Goal: Communication & Community: Answer question/provide support

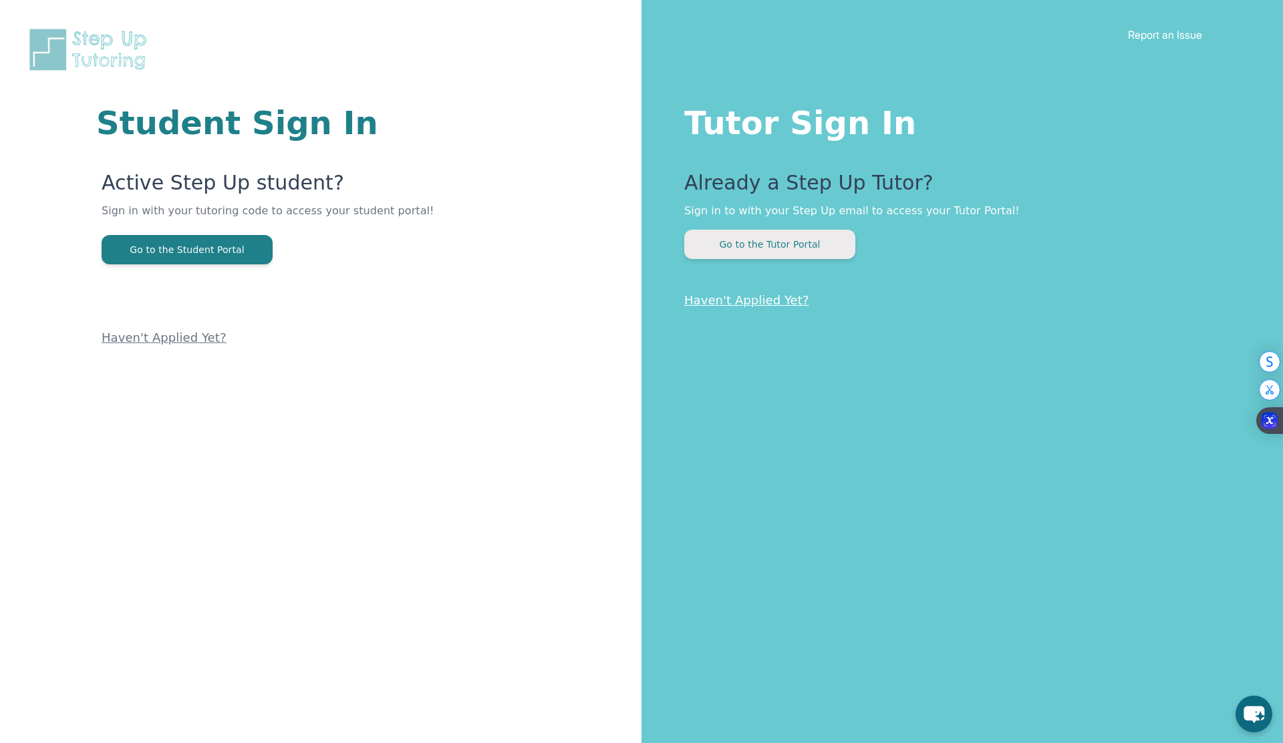
click at [796, 248] on button "Go to the Tutor Portal" at bounding box center [769, 244] width 171 height 29
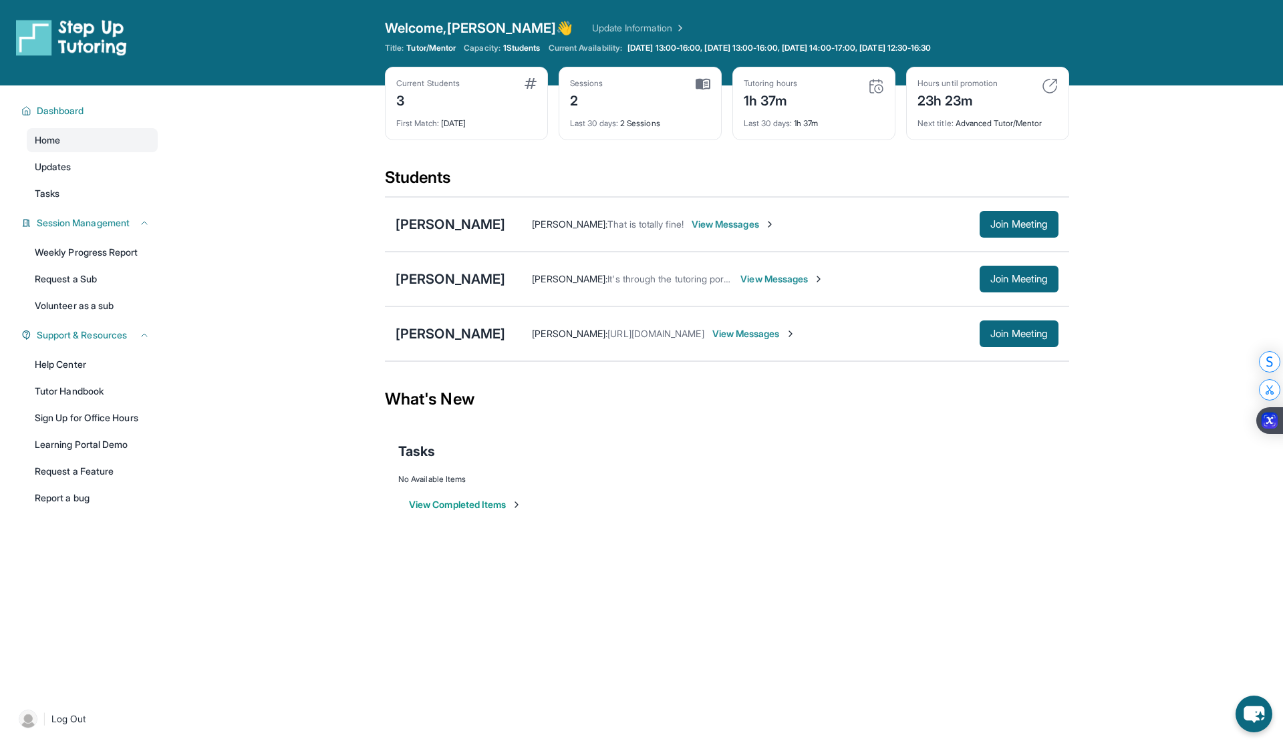
click at [1015, 294] on div "[PERSON_NAME] [PERSON_NAME] : It's through the tutoring portal View Messages Jo…" at bounding box center [727, 279] width 684 height 55
click at [1015, 283] on span "Join Meeting" at bounding box center [1018, 279] width 57 height 8
click at [486, 283] on div "[PERSON_NAME]" at bounding box center [450, 279] width 110 height 19
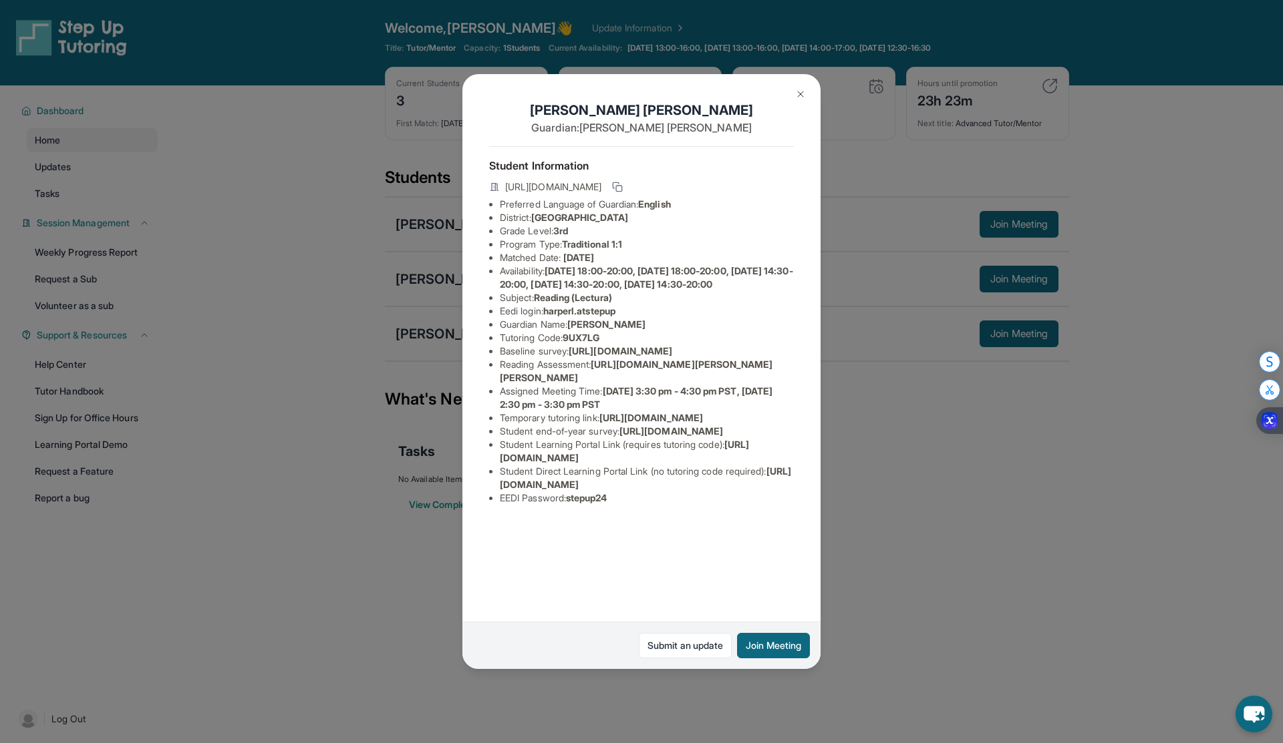
click at [802, 85] on button at bounding box center [800, 94] width 27 height 27
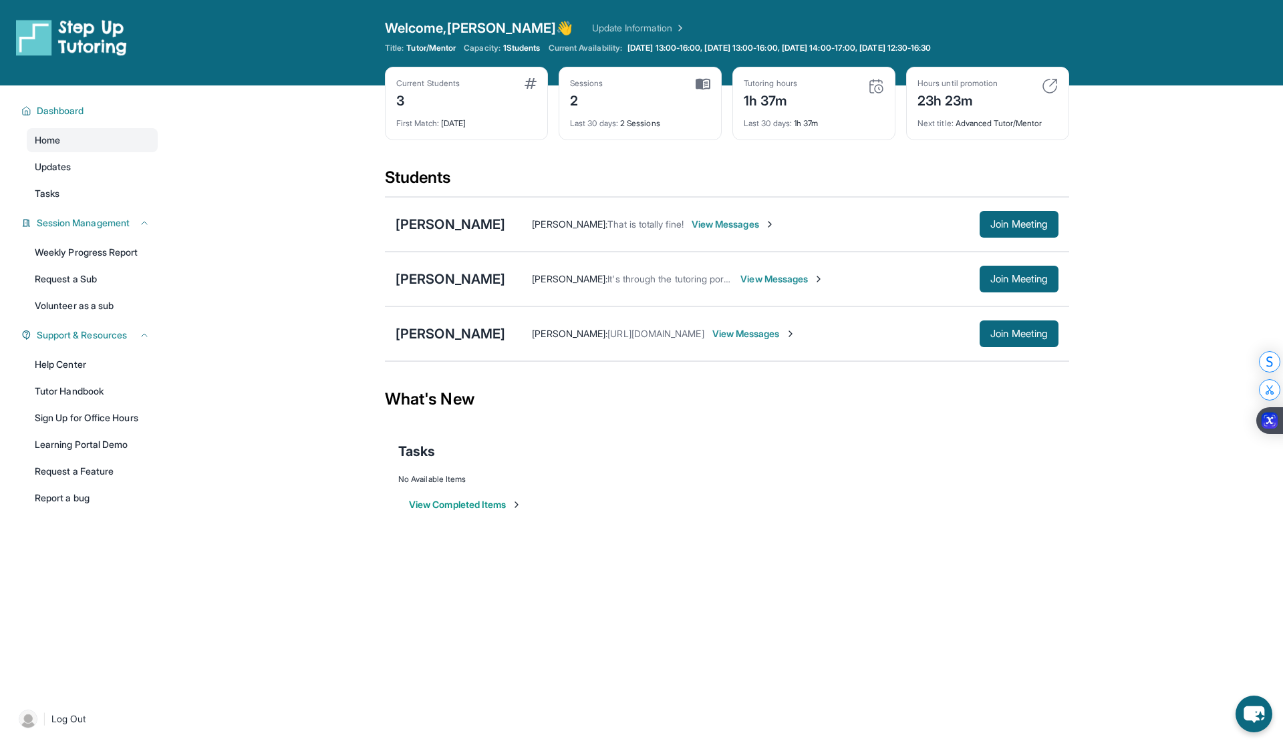
click at [814, 278] on span "View Messages" at bounding box center [781, 279] width 83 height 13
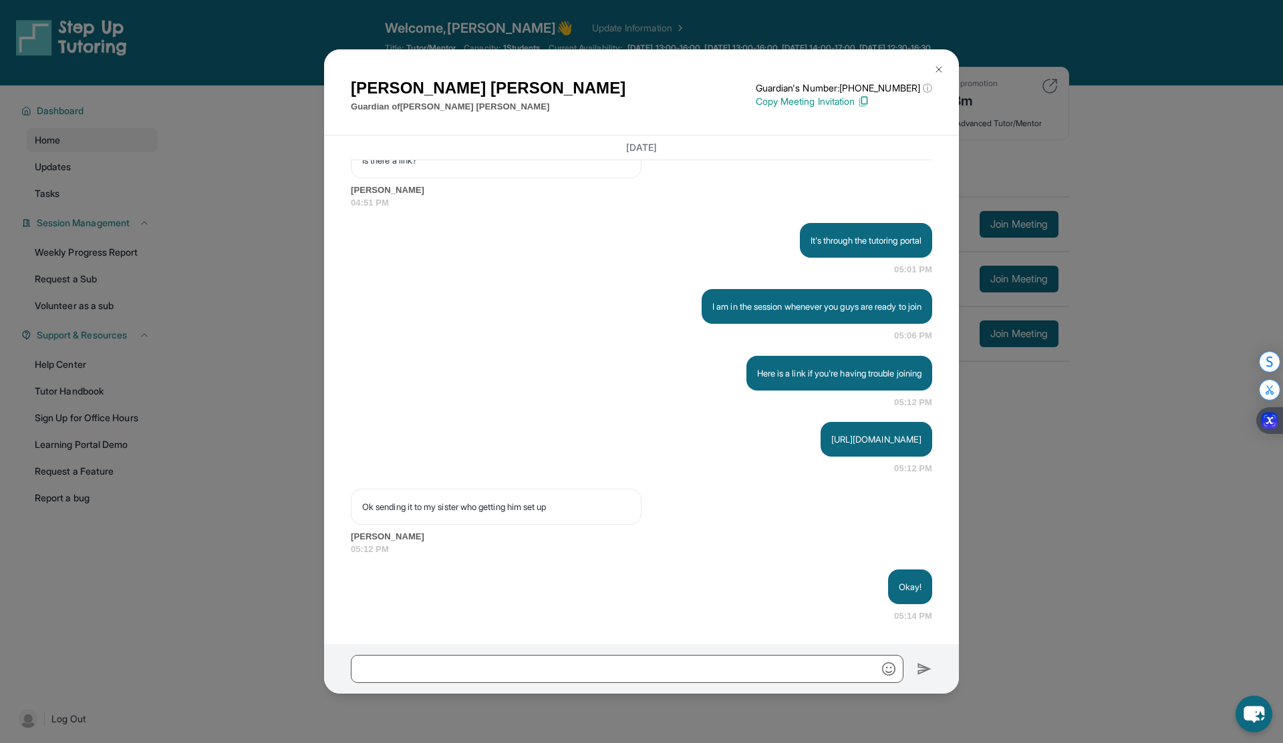
scroll to position [2864, 0]
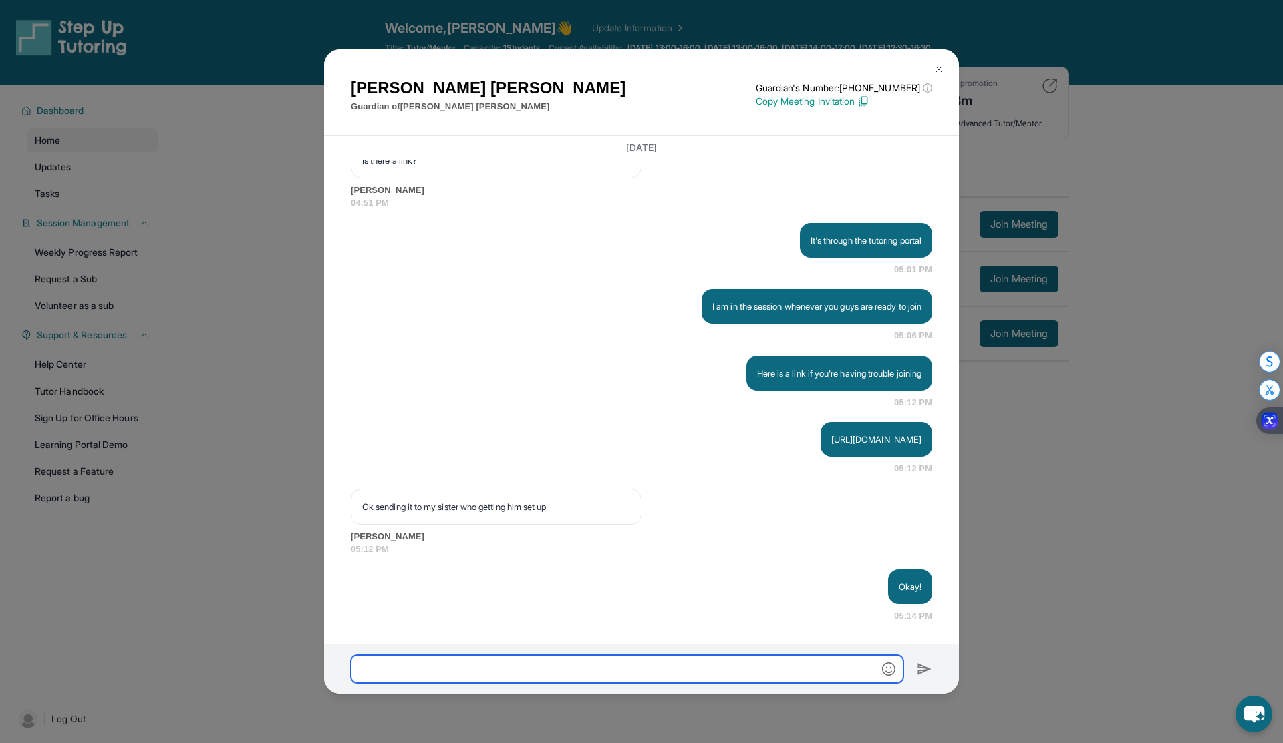
click at [560, 674] on input "text" at bounding box center [627, 669] width 552 height 28
type input "*"
paste input "**********"
type input "**********"
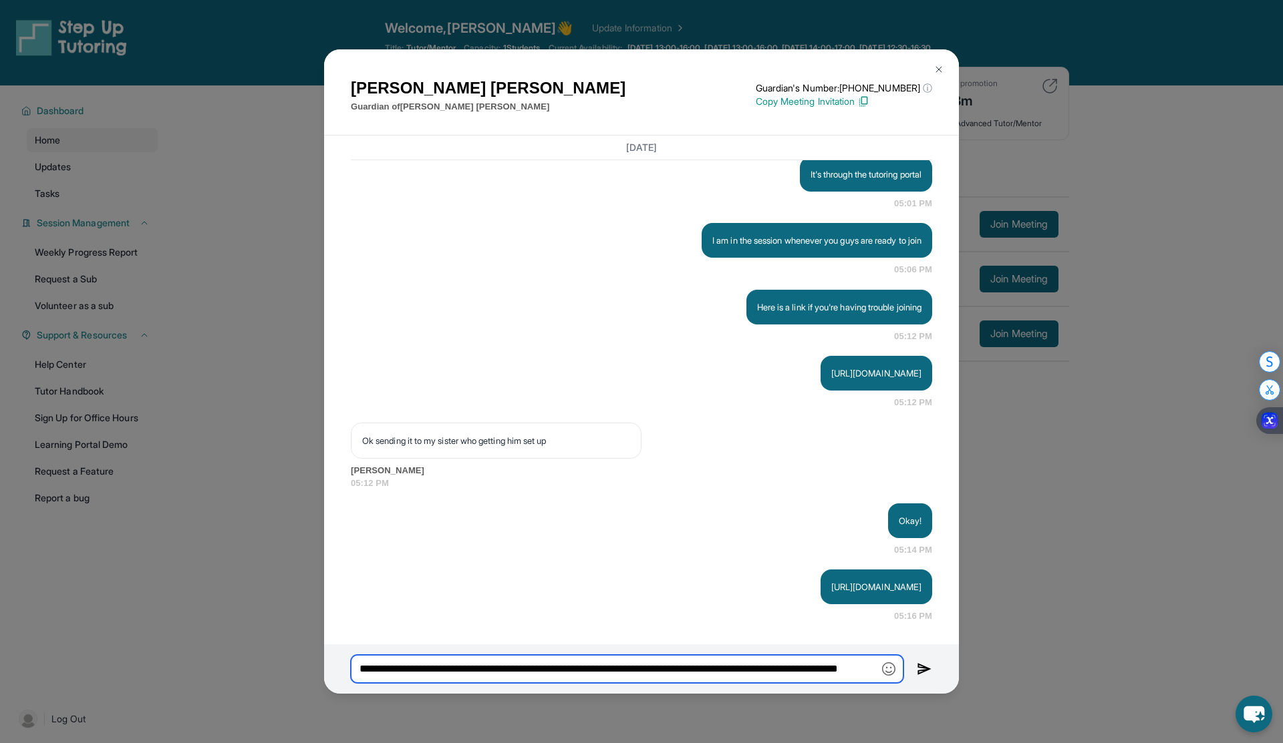
scroll to position [0, 64]
type input "**********"
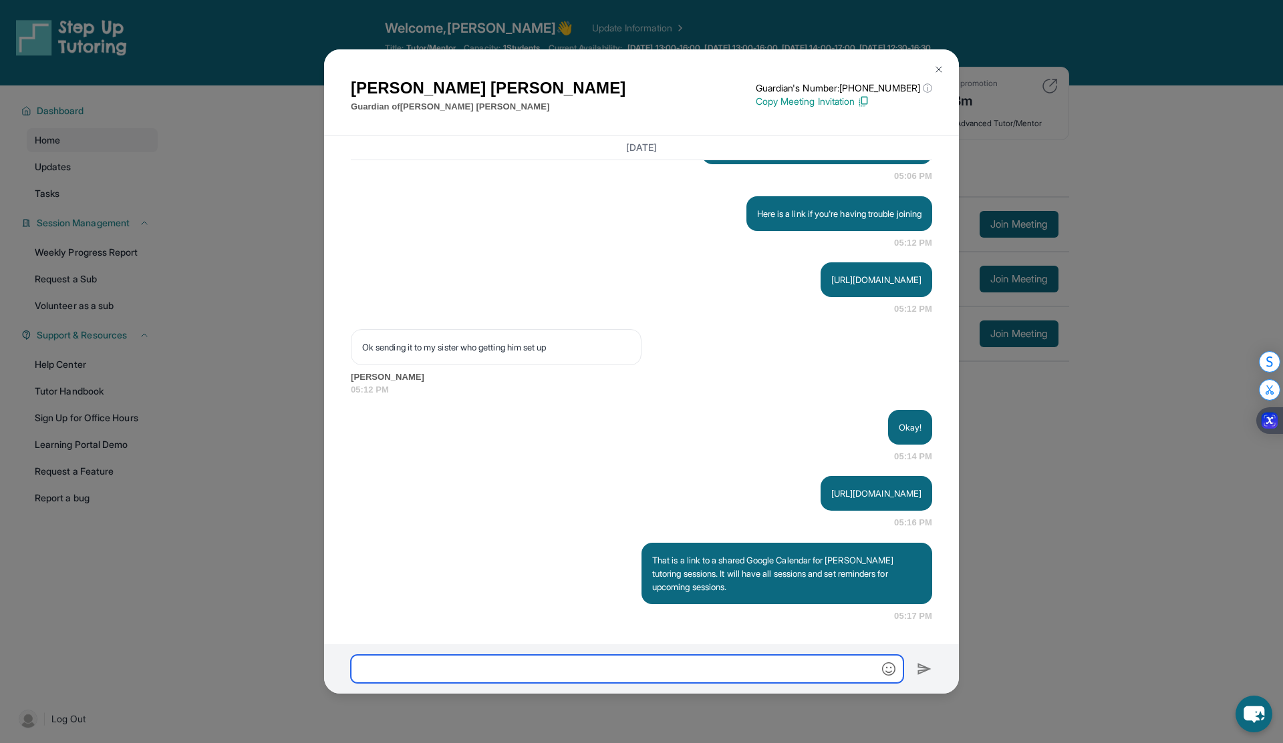
scroll to position [3037, 0]
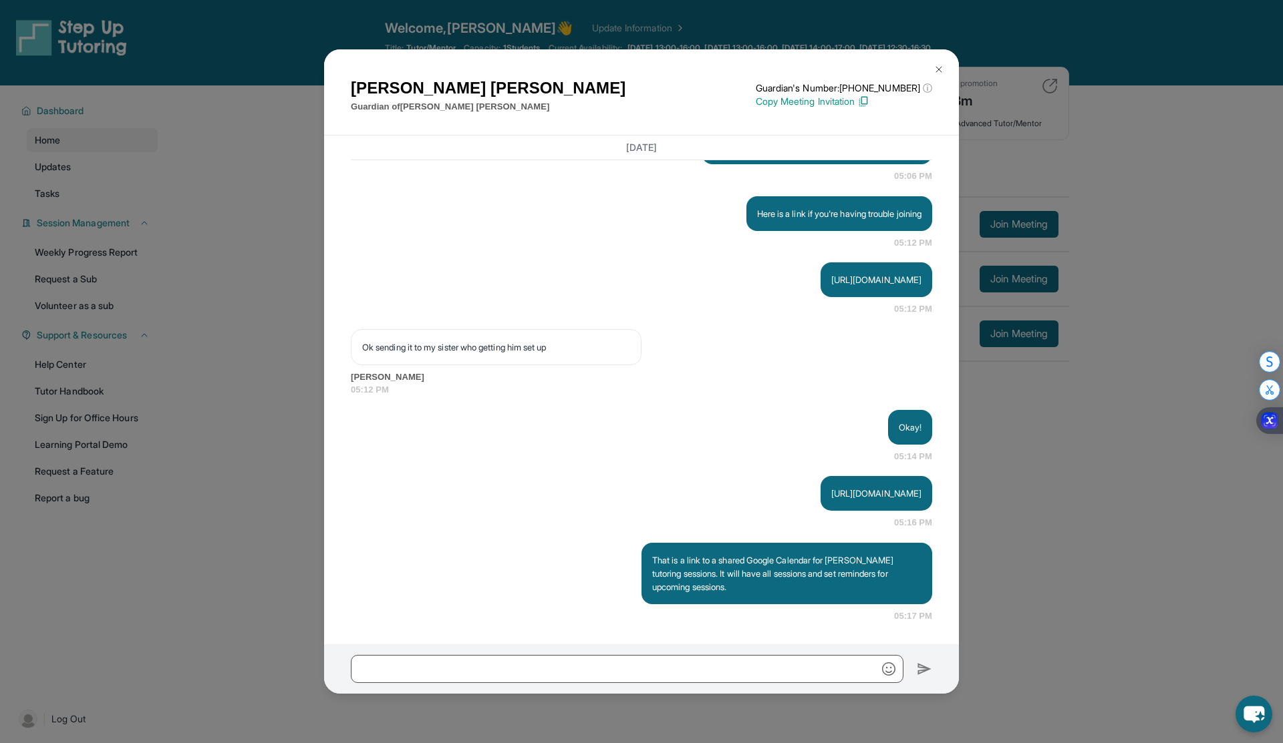
click at [936, 71] on img at bounding box center [938, 69] width 11 height 11
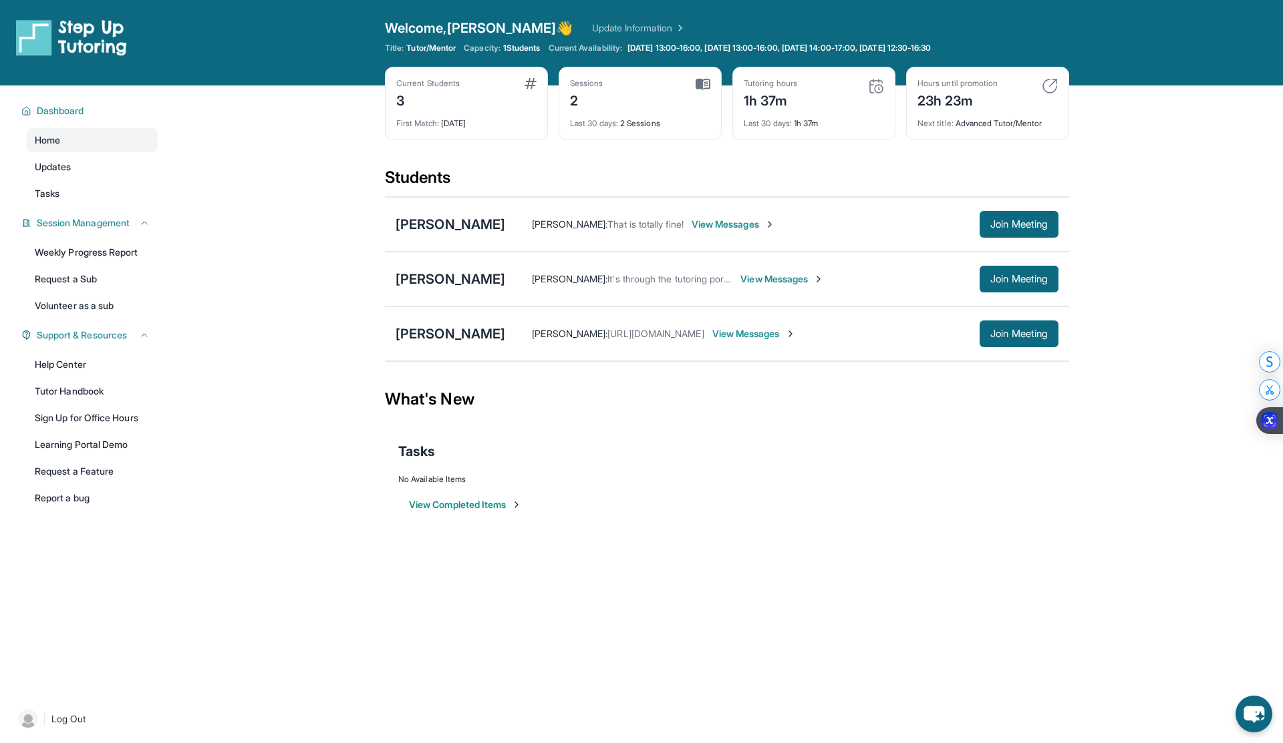
click at [802, 275] on span "View Messages" at bounding box center [781, 279] width 83 height 13
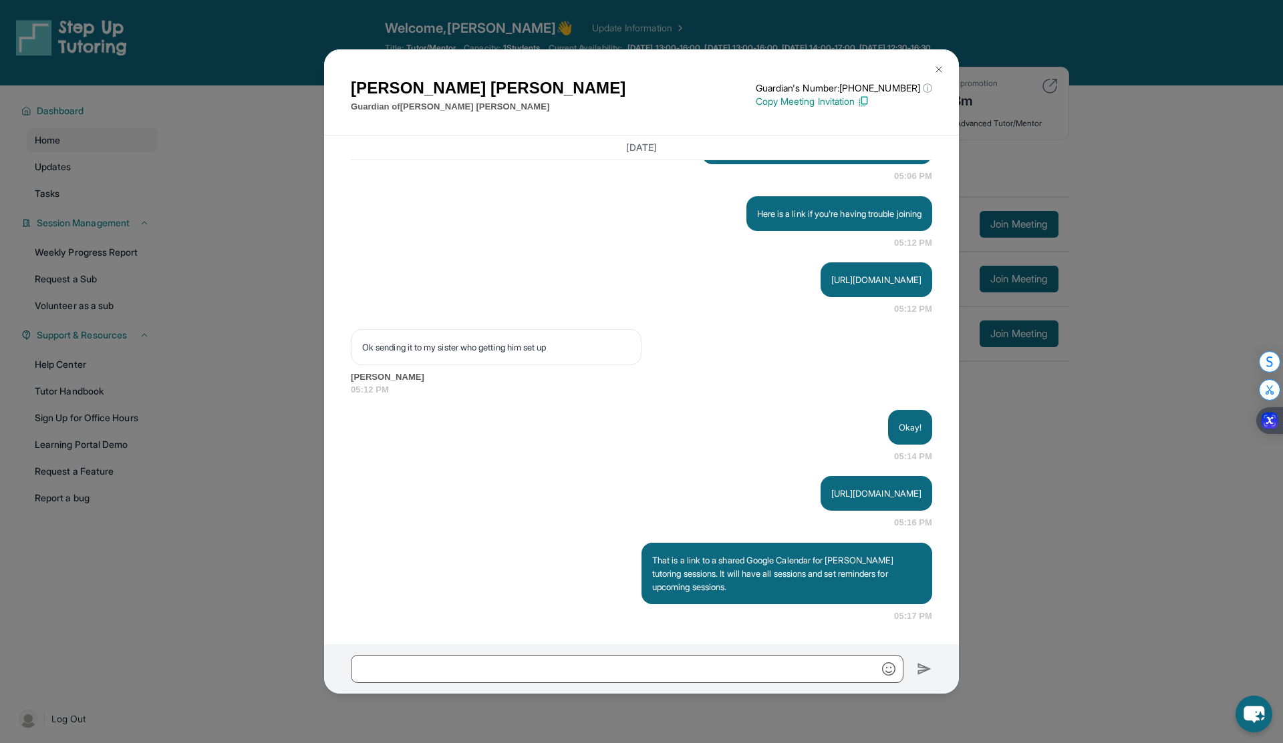
click at [943, 68] on img at bounding box center [938, 69] width 11 height 11
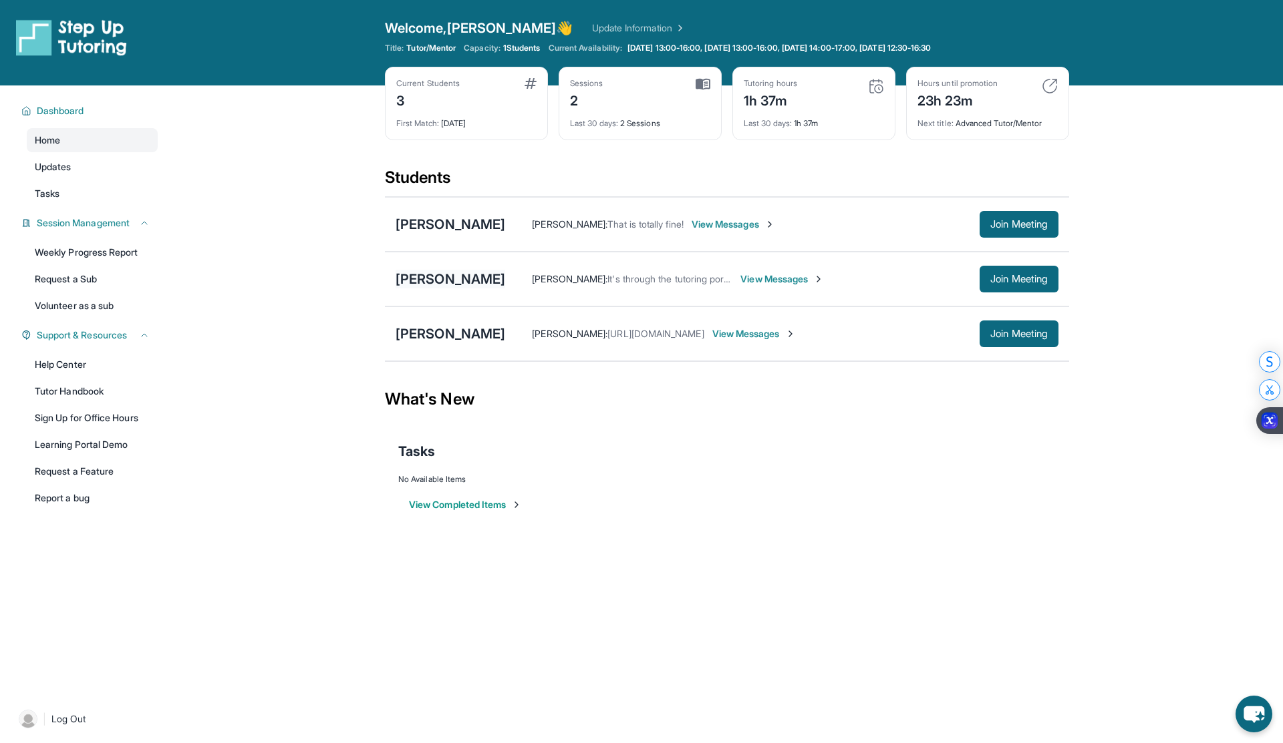
click at [463, 280] on div "[PERSON_NAME]" at bounding box center [450, 279] width 110 height 19
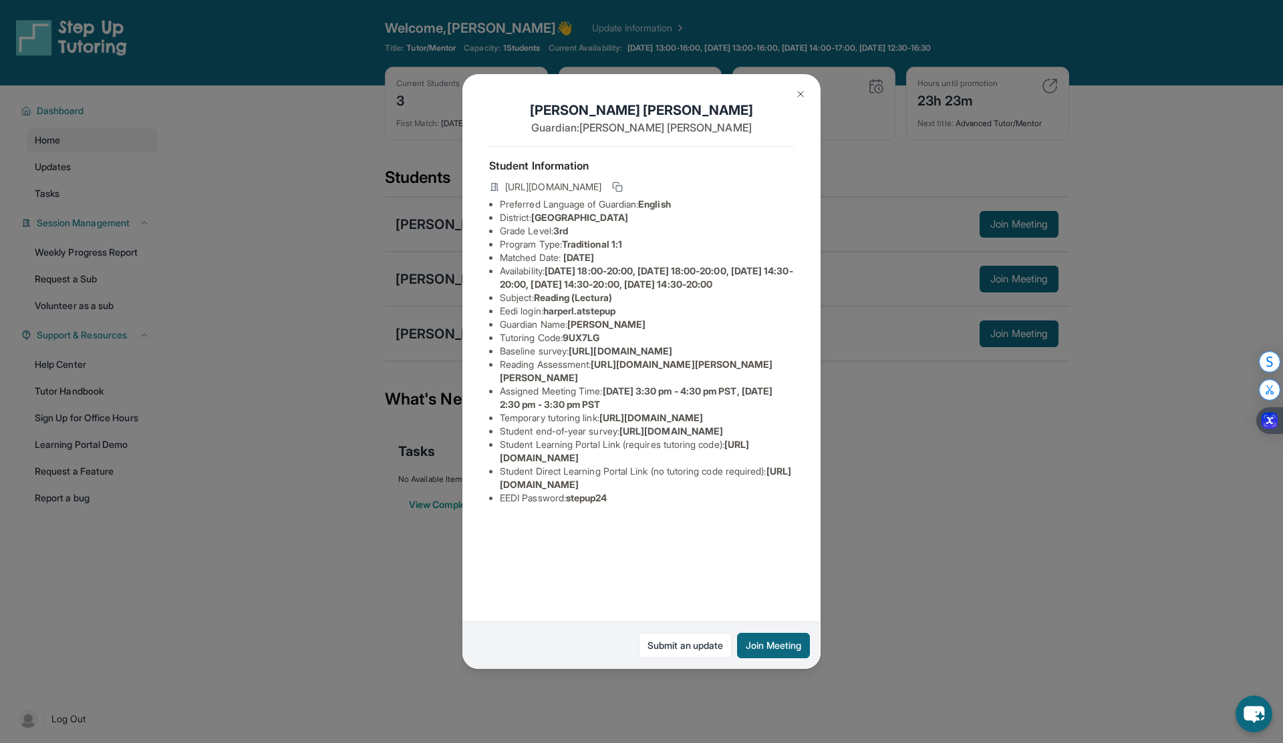
scroll to position [0, 480]
drag, startPoint x: 498, startPoint y: 379, endPoint x: 831, endPoint y: 407, distance: 333.8
click at [831, 407] on div "[PERSON_NAME] Guardian: [PERSON_NAME] Student Information [URL][DOMAIN_NAME] Pr…" at bounding box center [641, 371] width 1283 height 743
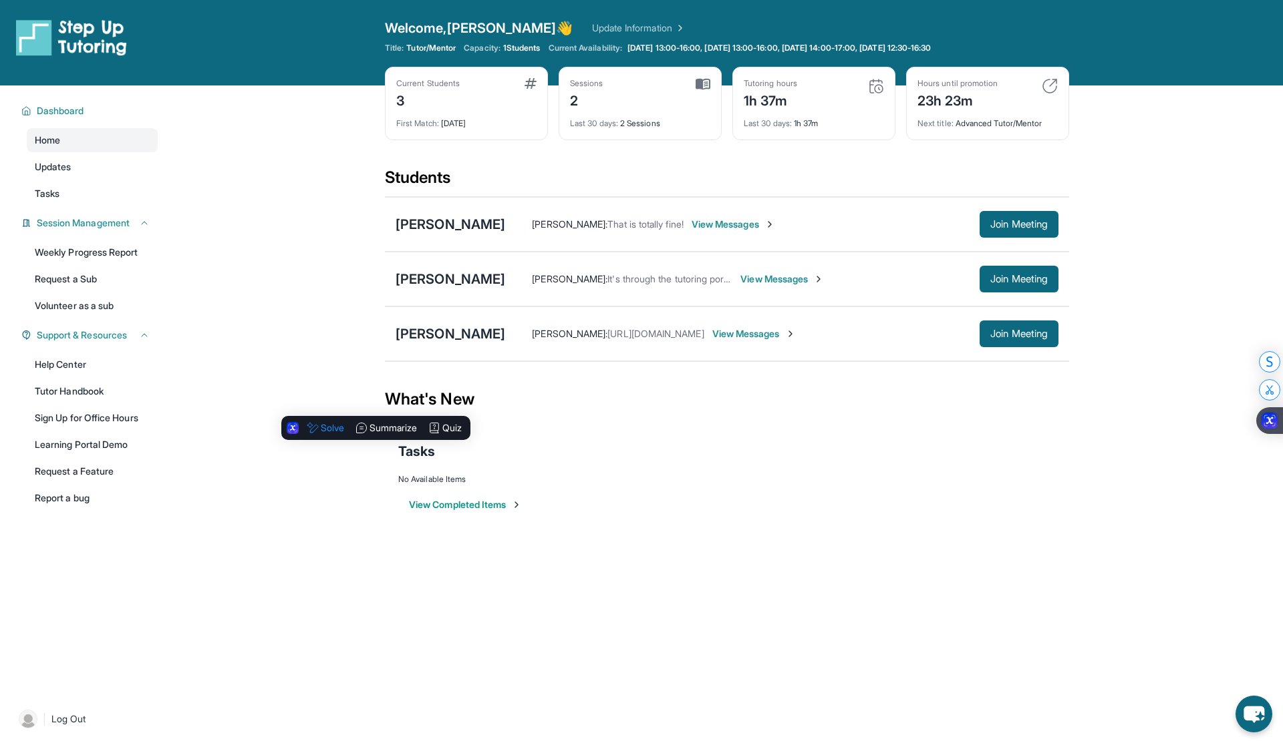
copy span "[URL][DOMAIN_NAME]"
click at [496, 273] on div "[PERSON_NAME]" at bounding box center [450, 279] width 110 height 19
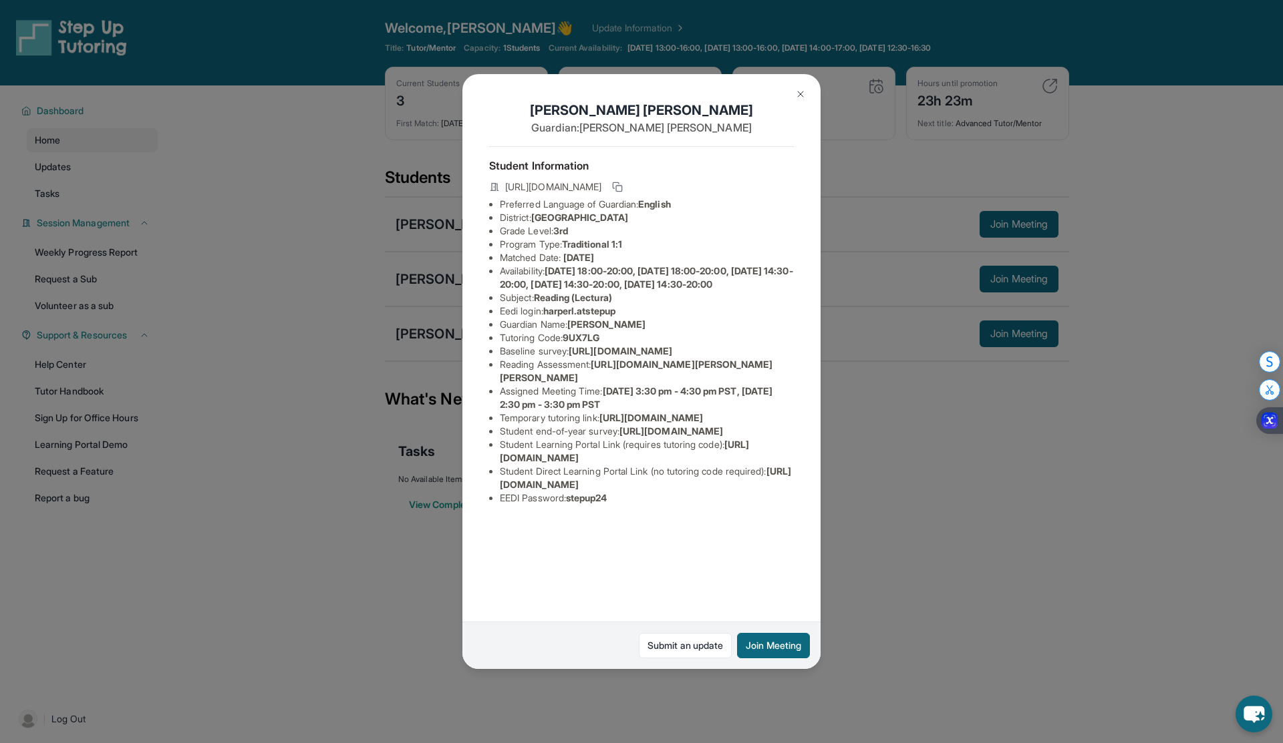
scroll to position [0, 474]
drag, startPoint x: 493, startPoint y: 374, endPoint x: 731, endPoint y: 405, distance: 240.4
click at [731, 405] on div "[PERSON_NAME] Guardian: [PERSON_NAME] Student Information [URL][DOMAIN_NAME] Pr…" at bounding box center [641, 371] width 358 height 594
copy span "[URL][DOMAIN_NAME]"
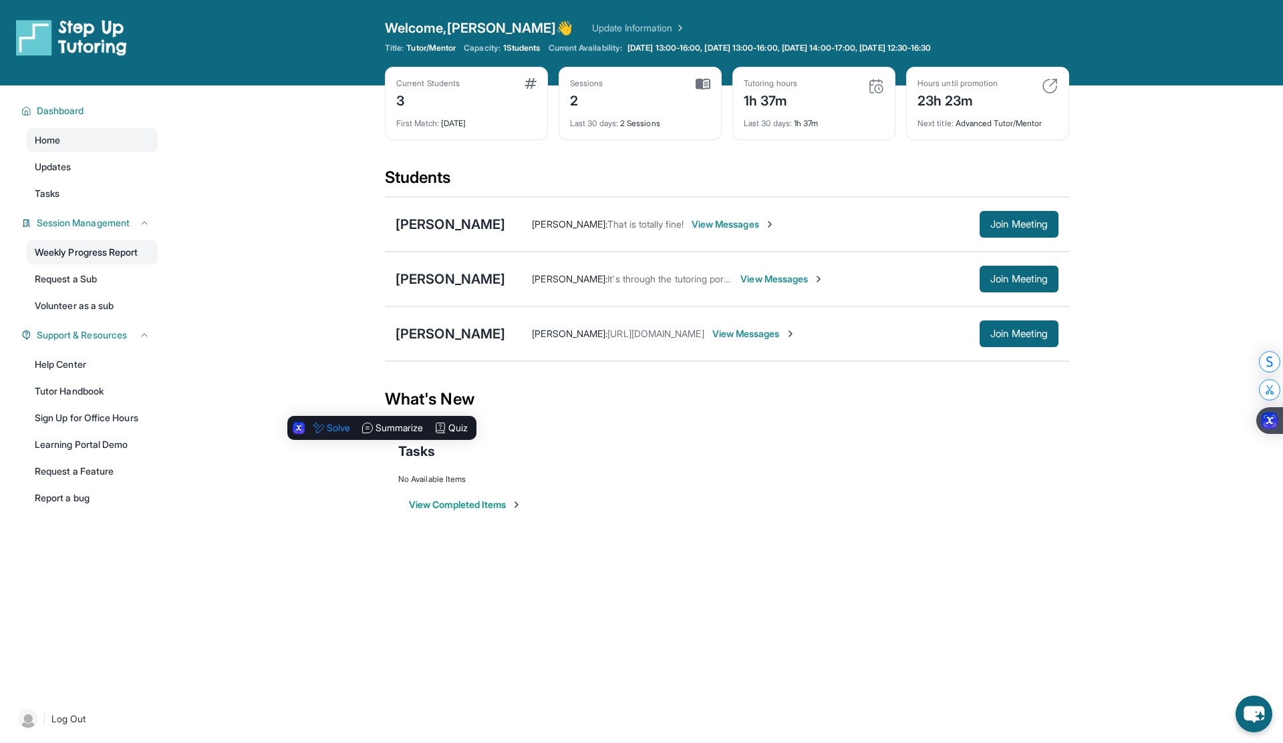
click at [98, 260] on link "Weekly Progress Report" at bounding box center [92, 252] width 131 height 24
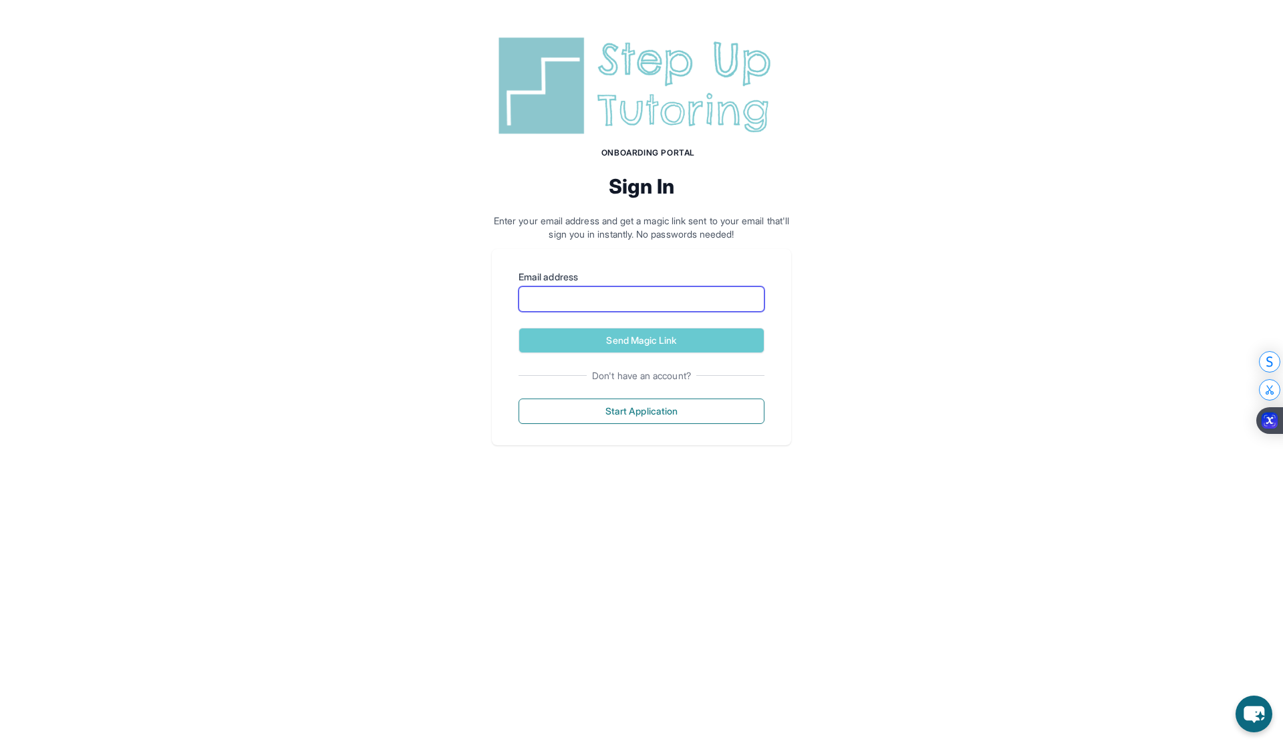
click at [652, 287] on input "Email address" at bounding box center [641, 299] width 246 height 25
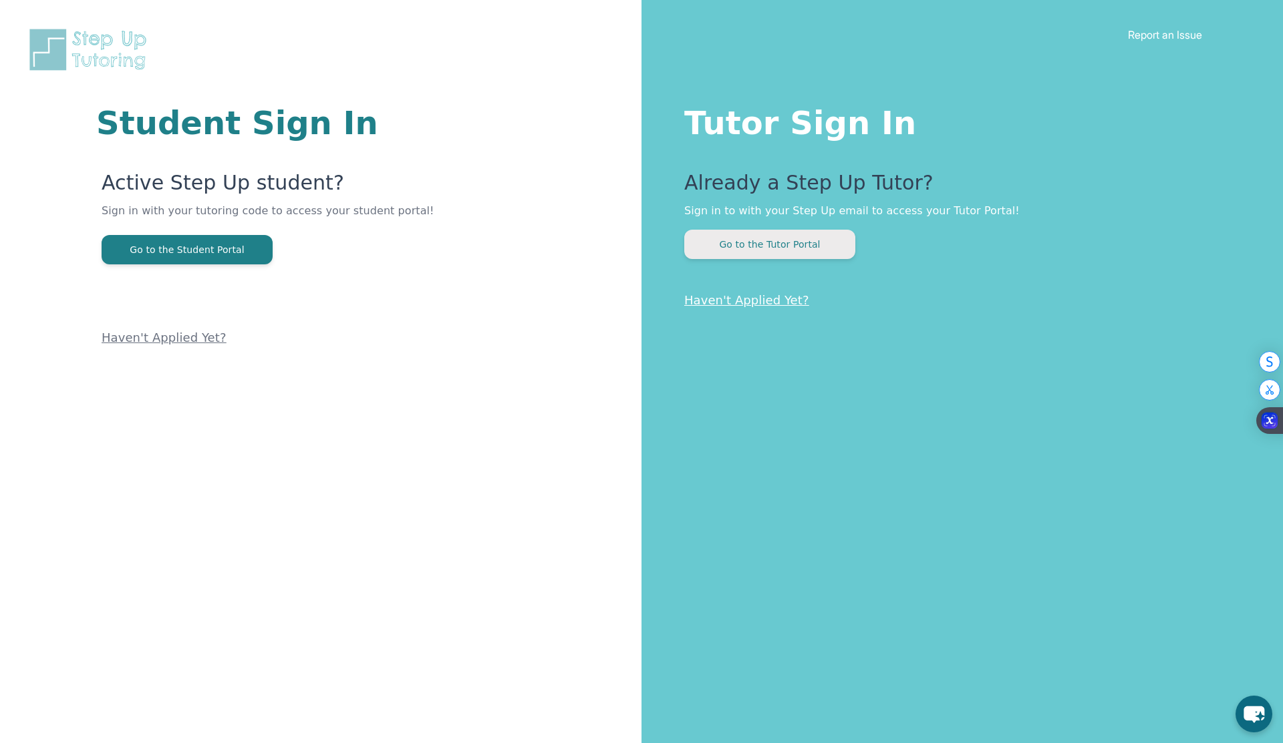
click at [812, 232] on button "Go to the Tutor Portal" at bounding box center [769, 244] width 171 height 29
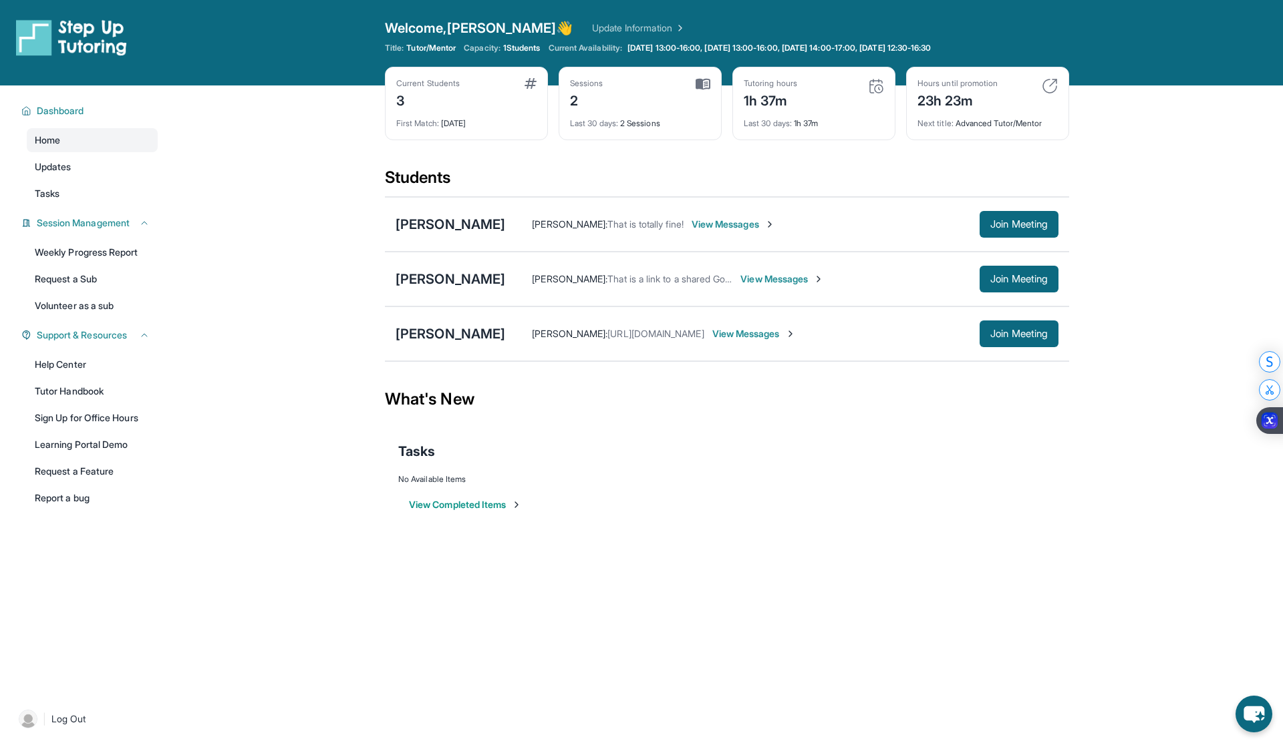
click at [772, 337] on span "View Messages" at bounding box center [753, 333] width 83 height 13
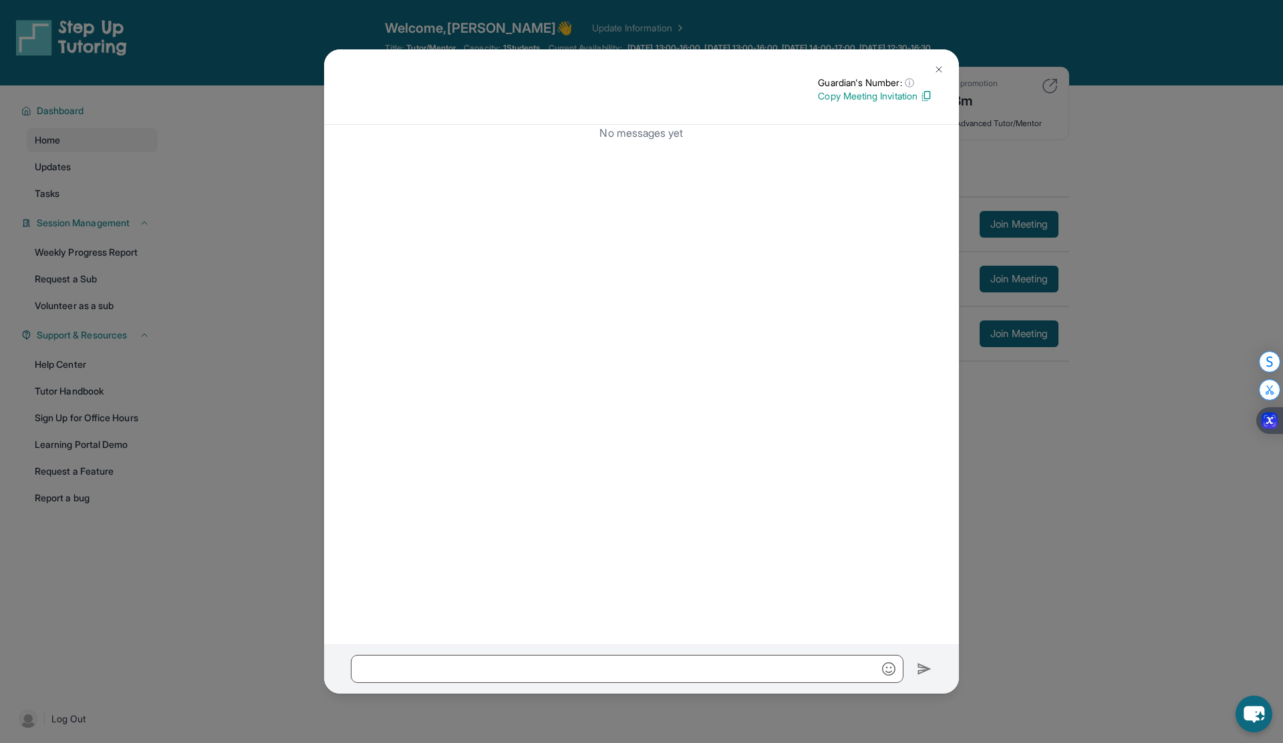
click at [932, 73] on button at bounding box center [938, 69] width 27 height 27
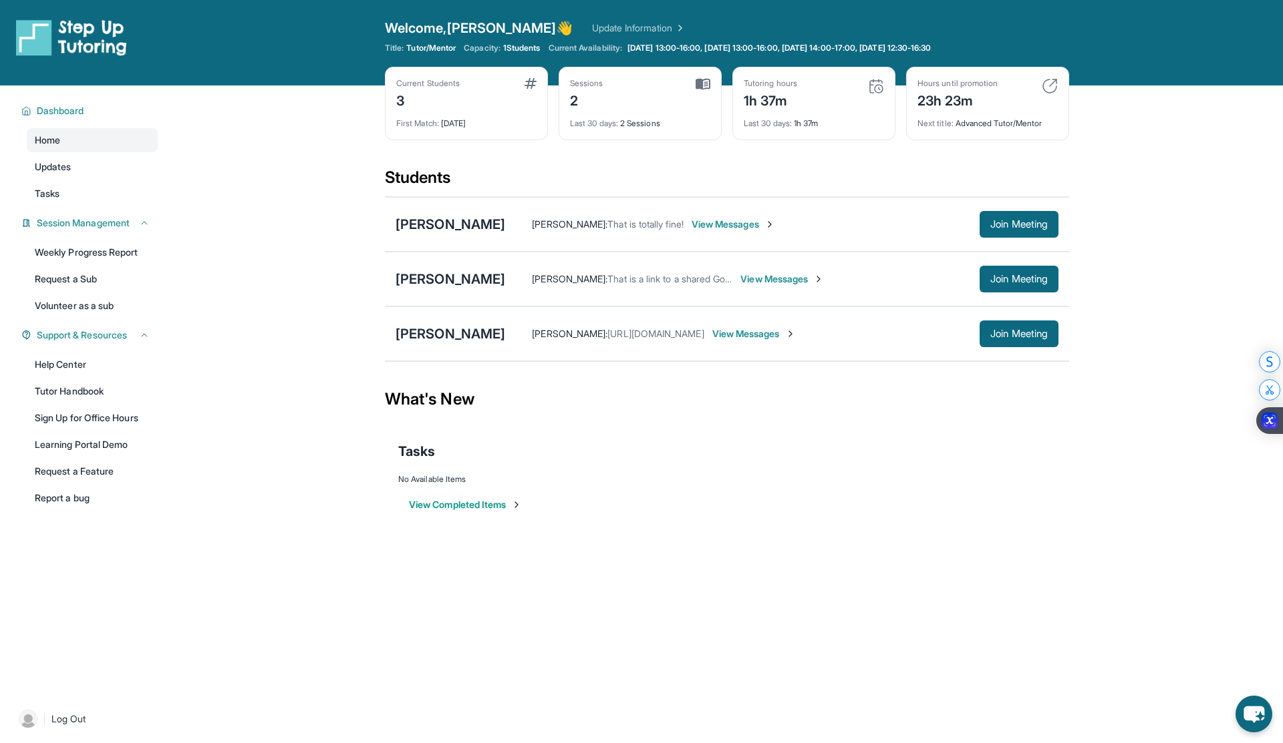
click at [861, 337] on div "Taniya Young : https://calendar.google.com/calendar/u/3?cid=Y18xMDZkMDk5NDIxNTl…" at bounding box center [742, 333] width 474 height 13
click at [1028, 340] on button "Join Meeting" at bounding box center [1018, 334] width 79 height 27
click at [1013, 232] on button "Join Meeting" at bounding box center [1018, 224] width 79 height 27
click at [1038, 341] on button "Join Meeting" at bounding box center [1018, 334] width 79 height 27
click at [79, 393] on link "Tutor Handbook" at bounding box center [92, 391] width 131 height 24
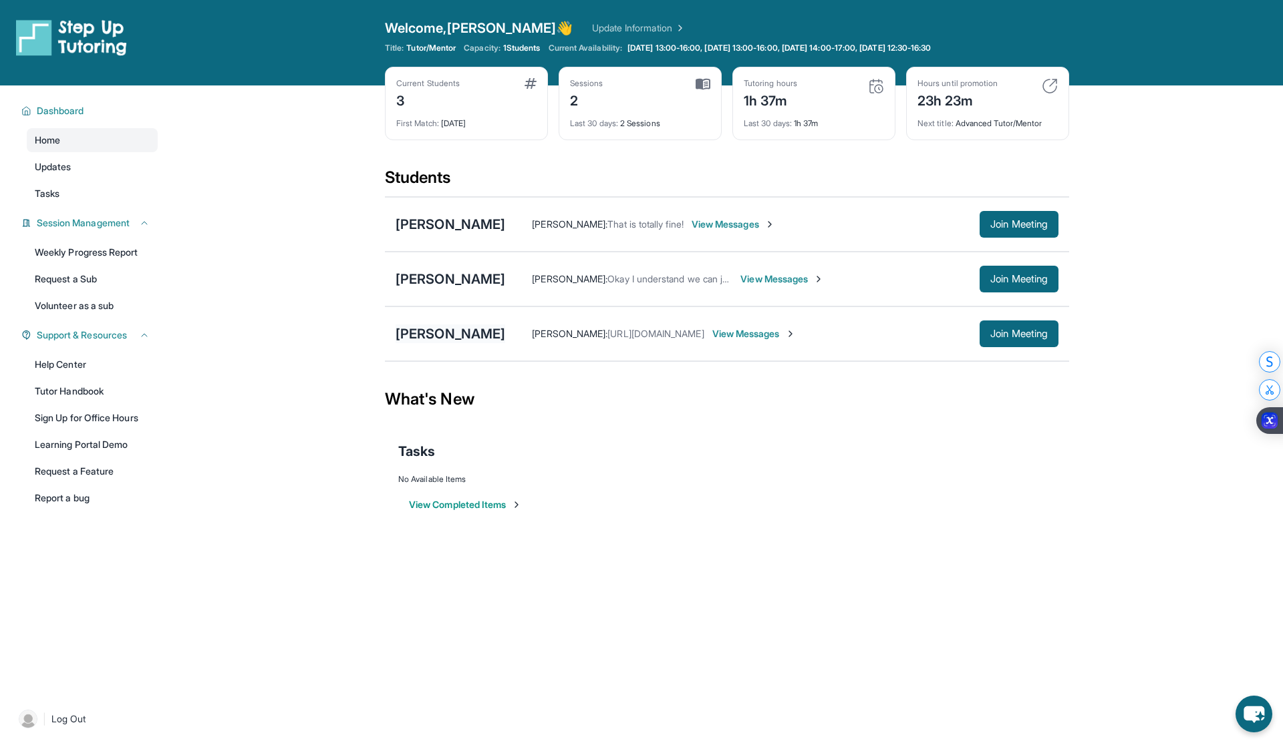
click at [456, 335] on div "[PERSON_NAME]" at bounding box center [450, 334] width 110 height 19
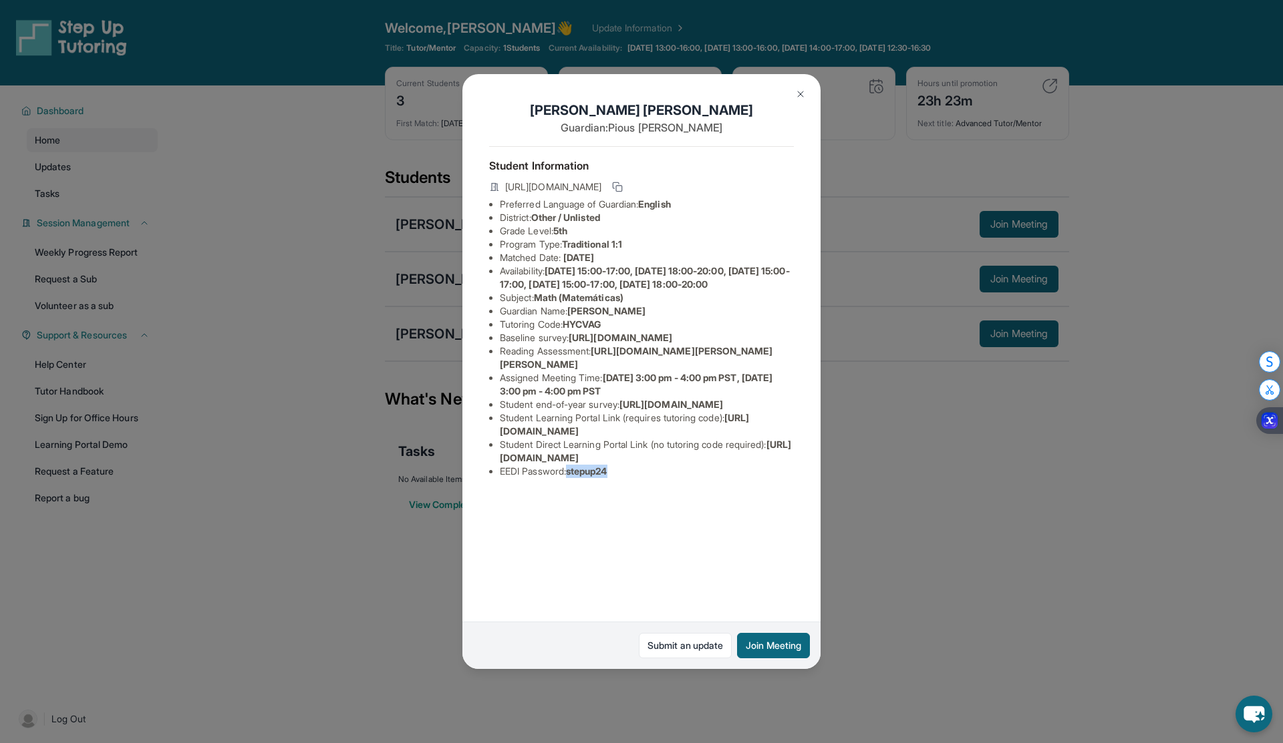
drag, startPoint x: 573, startPoint y: 594, endPoint x: 627, endPoint y: 594, distance: 54.1
click at [627, 478] on li "EEDI Password : stepup24" at bounding box center [647, 471] width 294 height 13
copy span "stepup24"
click at [790, 98] on button at bounding box center [800, 94] width 27 height 27
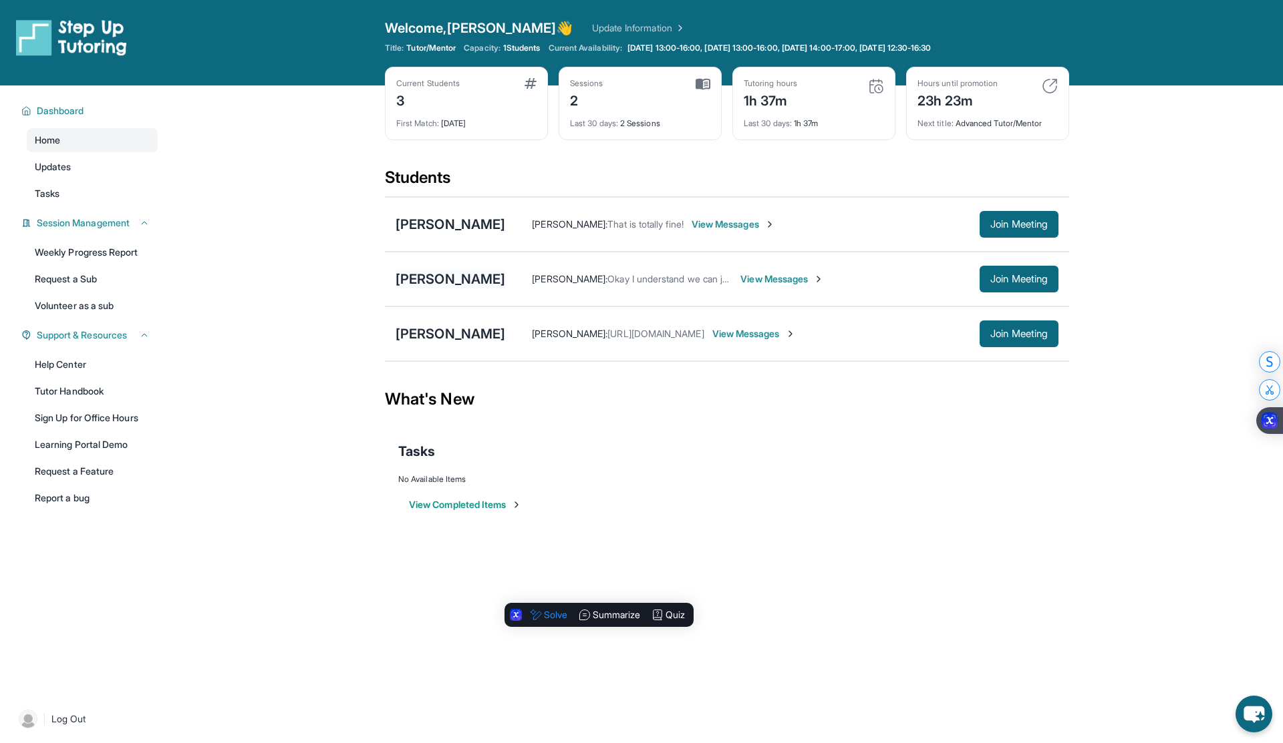
click at [491, 277] on div "[PERSON_NAME]" at bounding box center [450, 279] width 110 height 19
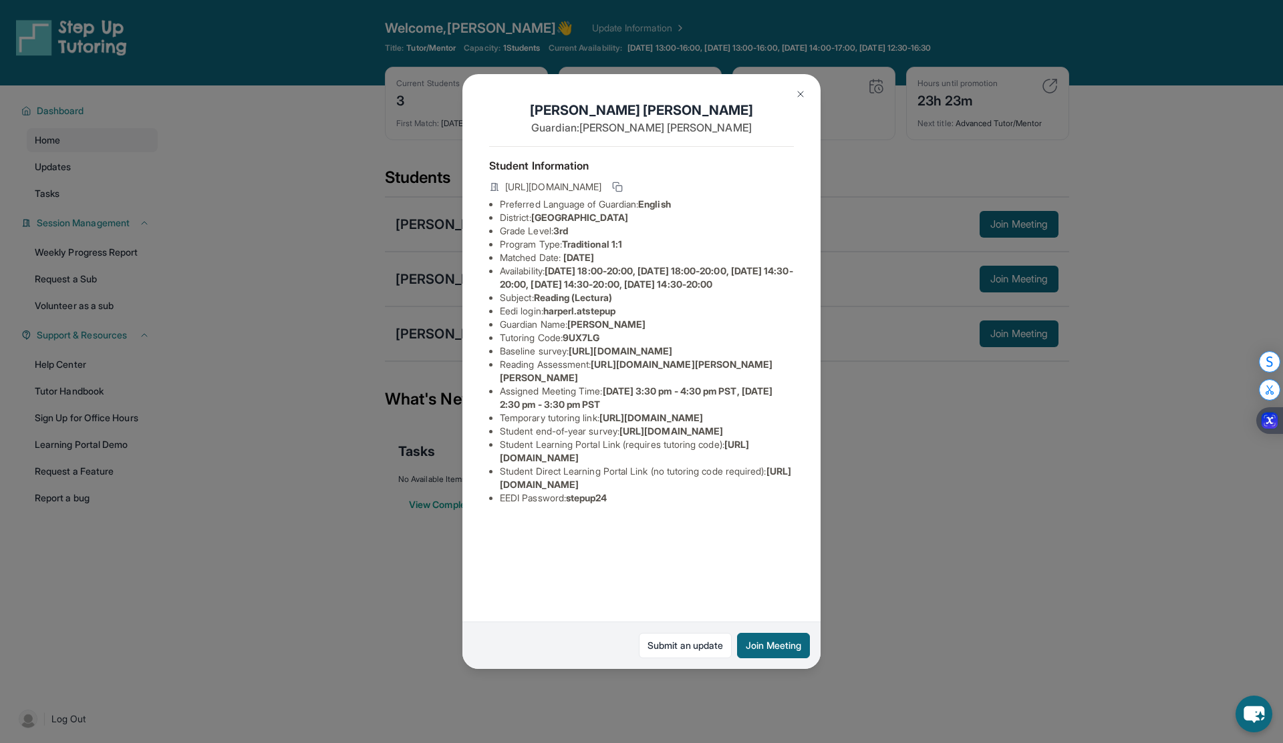
click at [446, 369] on div "[PERSON_NAME] Guardian: [PERSON_NAME] Student Information [URL][DOMAIN_NAME] Pr…" at bounding box center [641, 371] width 1283 height 743
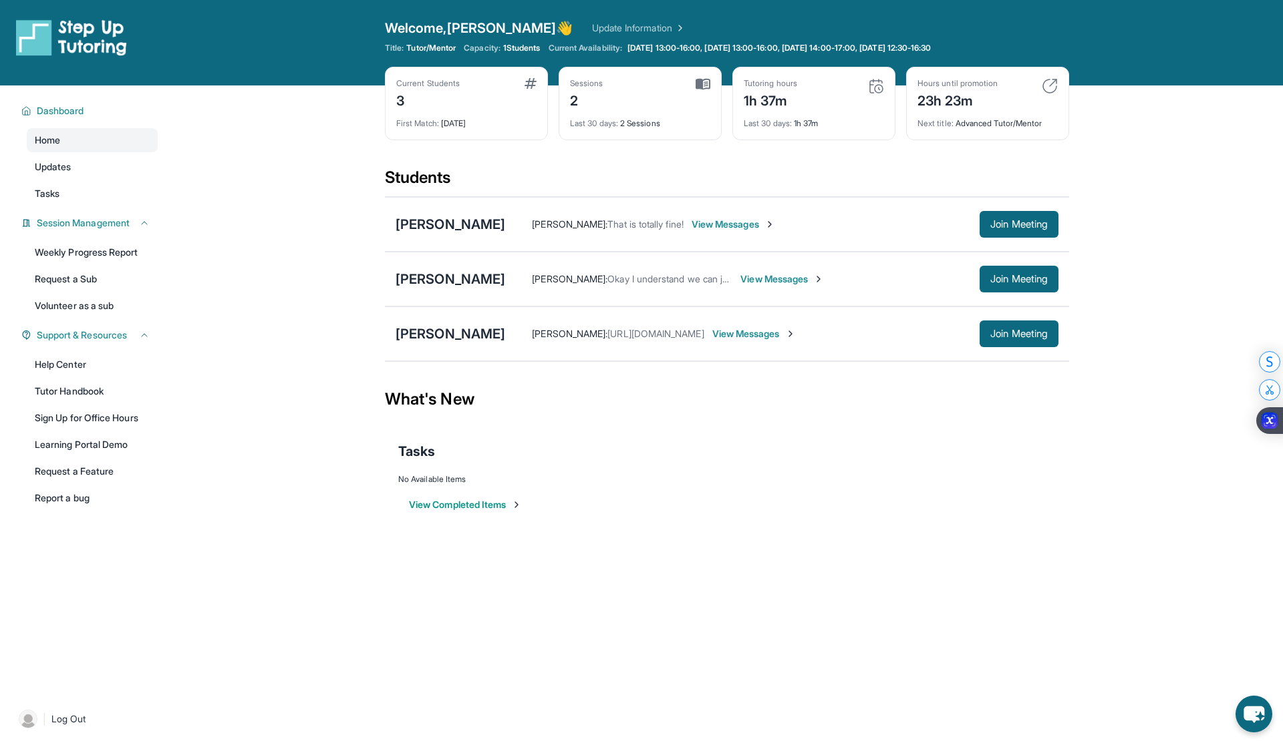
click at [446, 362] on section "Students Violette Marquez Taniya Young : That is totally fine! View Messages Jo…" at bounding box center [727, 268] width 684 height 203
click at [446, 347] on div "Nora Joseph Taniya Young : https://calendar.google.com/calendar/u/3?cid=Y18xMDZ…" at bounding box center [727, 334] width 684 height 55
click at [450, 333] on div "[PERSON_NAME]" at bounding box center [450, 334] width 110 height 19
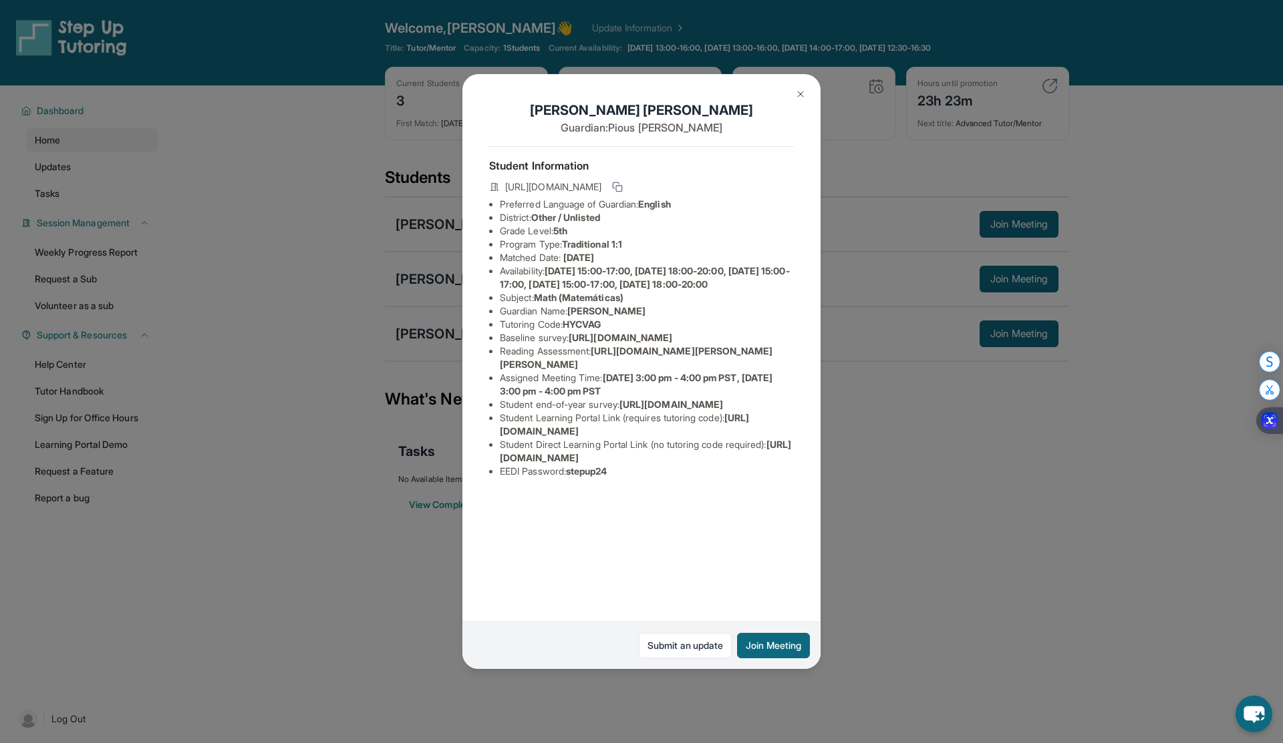
click at [569, 330] on span "HYCVAG" at bounding box center [581, 324] width 38 height 11
copy li "HYCVAG"
drag, startPoint x: 566, startPoint y: 337, endPoint x: 625, endPoint y: 341, distance: 58.9
click at [627, 331] on li "Tutoring Code : HYCVAG" at bounding box center [647, 324] width 294 height 13
click at [734, 283] on span "Monday 15:00-17:00, Monday 18:00-20:00, Tuesday 15:00-17:00, Thursday 15:00-17:…" at bounding box center [645, 277] width 290 height 25
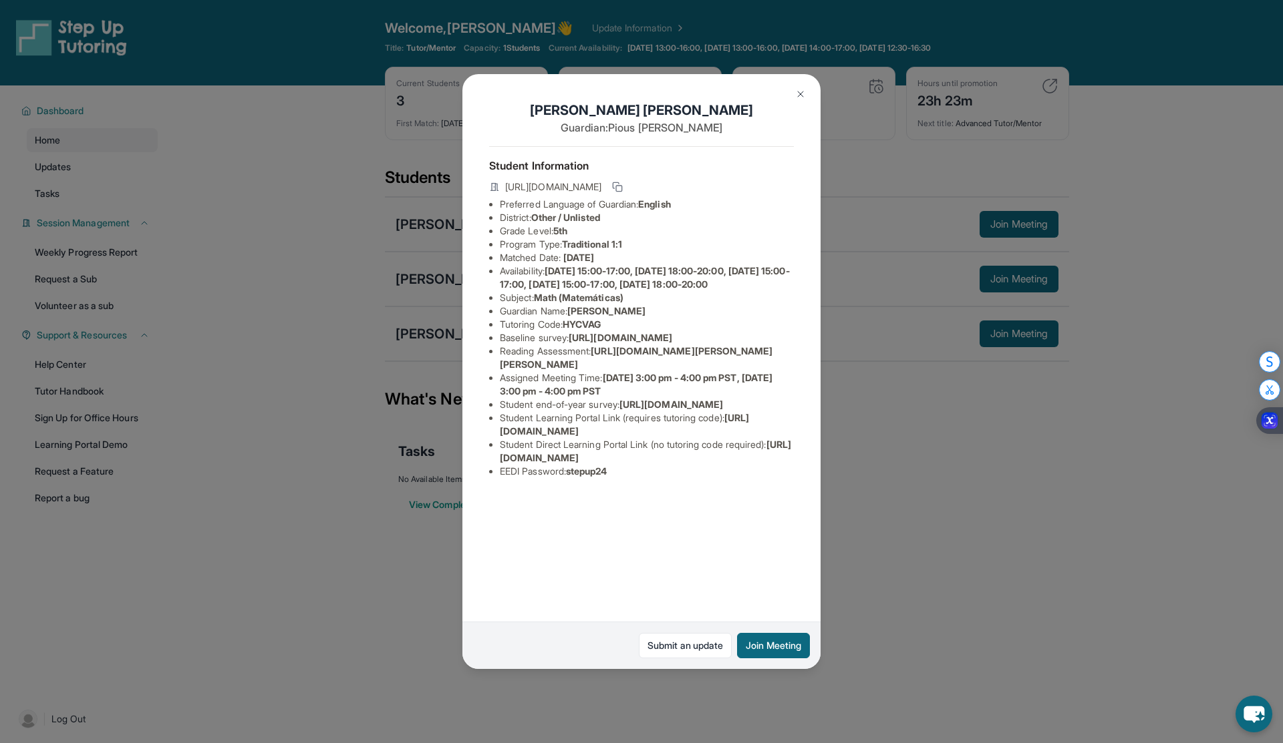
click at [733, 283] on span "Monday 15:00-17:00, Monday 18:00-20:00, Tuesday 15:00-17:00, Thursday 15:00-17:…" at bounding box center [645, 277] width 290 height 25
click at [819, 302] on div "Nora Joseph Guardian: Pious Joseph Student Information https://student-portal.s…" at bounding box center [641, 371] width 358 height 594
click at [798, 100] on button at bounding box center [800, 94] width 27 height 27
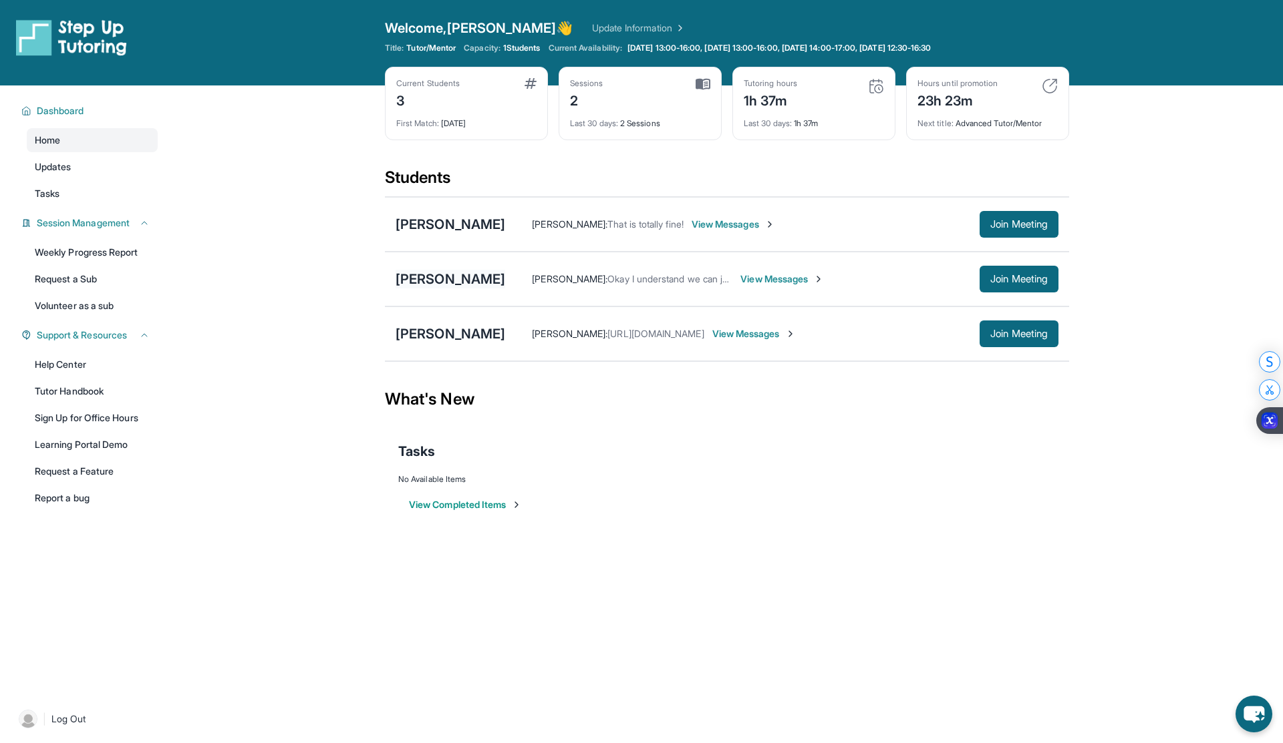
click at [473, 277] on div "[PERSON_NAME]" at bounding box center [450, 279] width 110 height 19
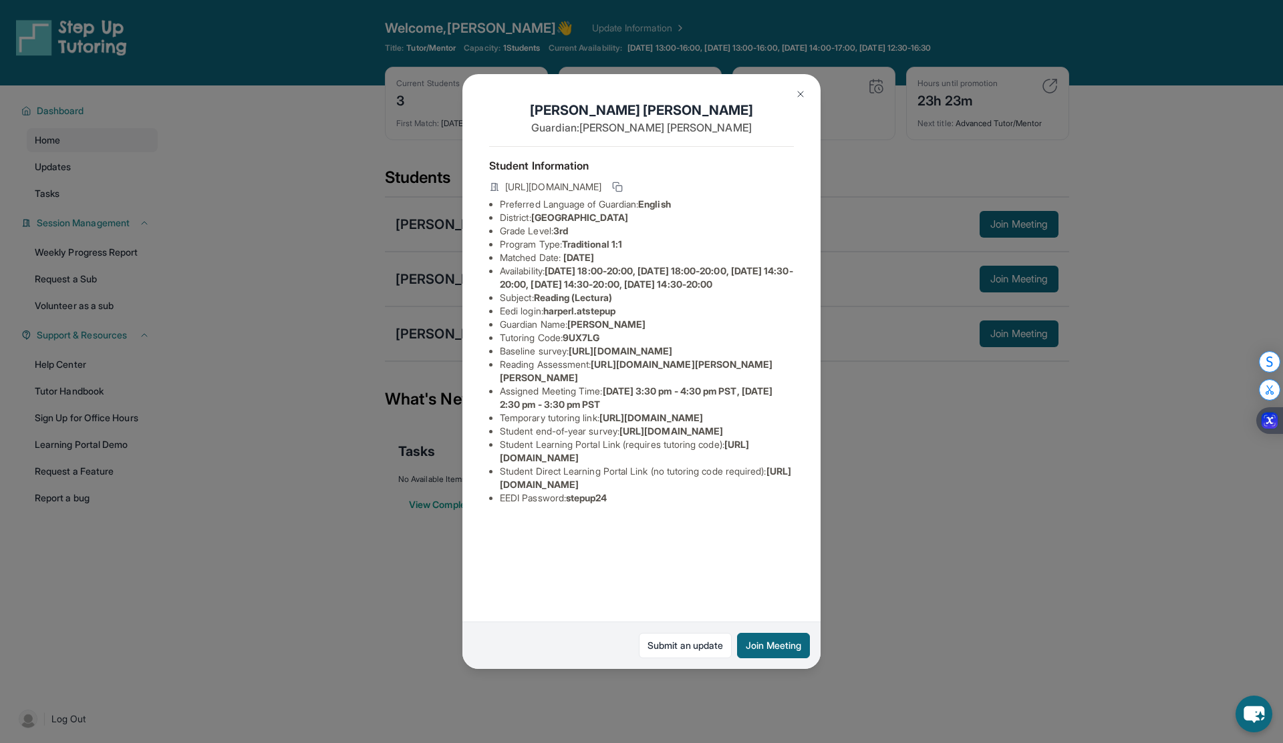
click at [797, 92] on img at bounding box center [800, 94] width 11 height 11
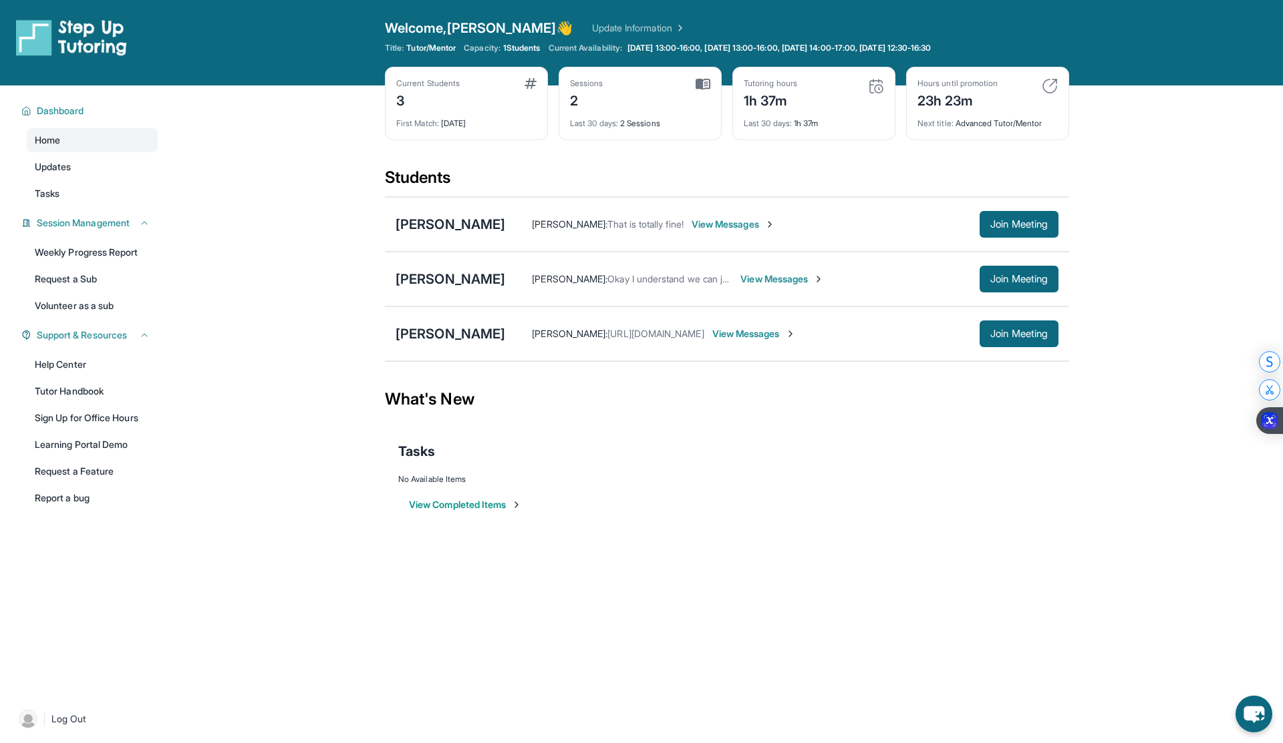
click at [443, 344] on div "Nora Joseph Taniya Young : https://calendar.google.com/calendar/u/3?cid=Y18xMDZ…" at bounding box center [727, 334] width 684 height 55
click at [442, 335] on div "[PERSON_NAME]" at bounding box center [450, 334] width 110 height 19
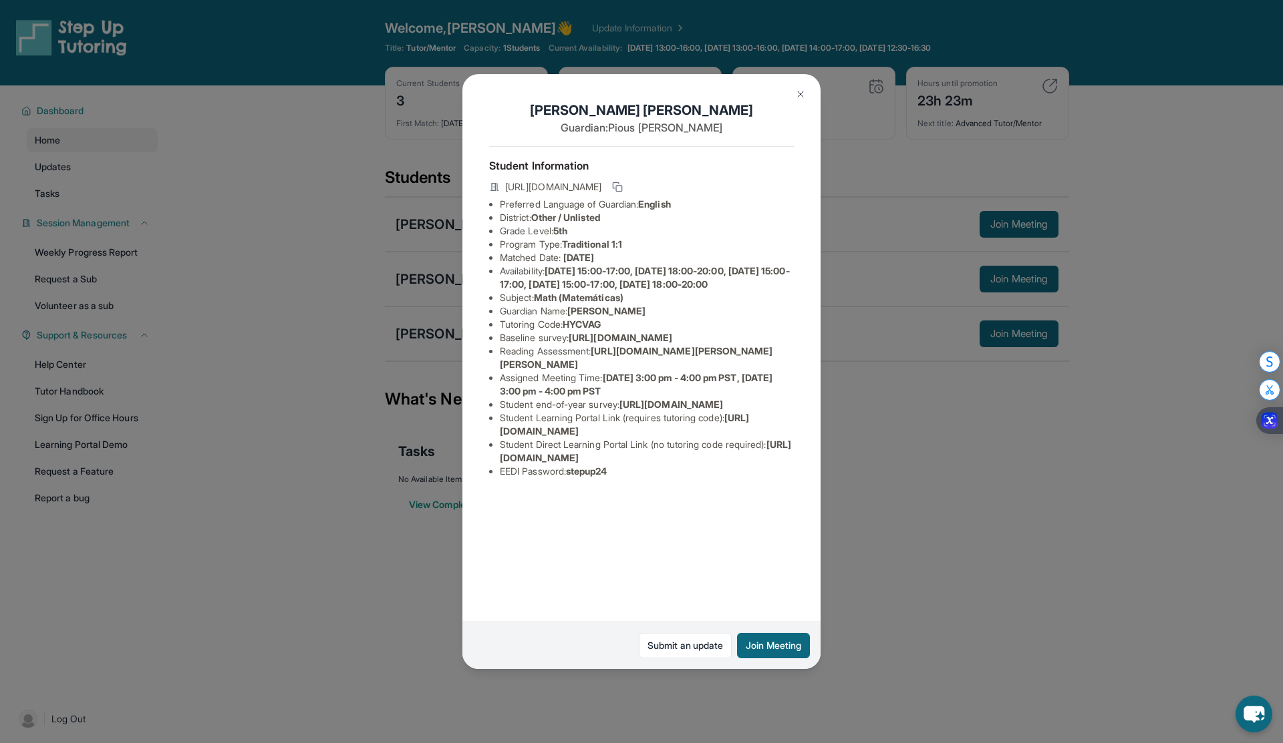
drag, startPoint x: 500, startPoint y: 548, endPoint x: 735, endPoint y: 548, distance: 234.5
click at [735, 438] on li "Student Learning Portal Link (requires tutoring code) : https://student-portal.…" at bounding box center [647, 424] width 294 height 27
copy span "[URL][DOMAIN_NAME]"
drag, startPoint x: 568, startPoint y: 337, endPoint x: 632, endPoint y: 336, distance: 64.1
click at [633, 331] on li "Tutoring Code : HYCVAG" at bounding box center [647, 324] width 294 height 13
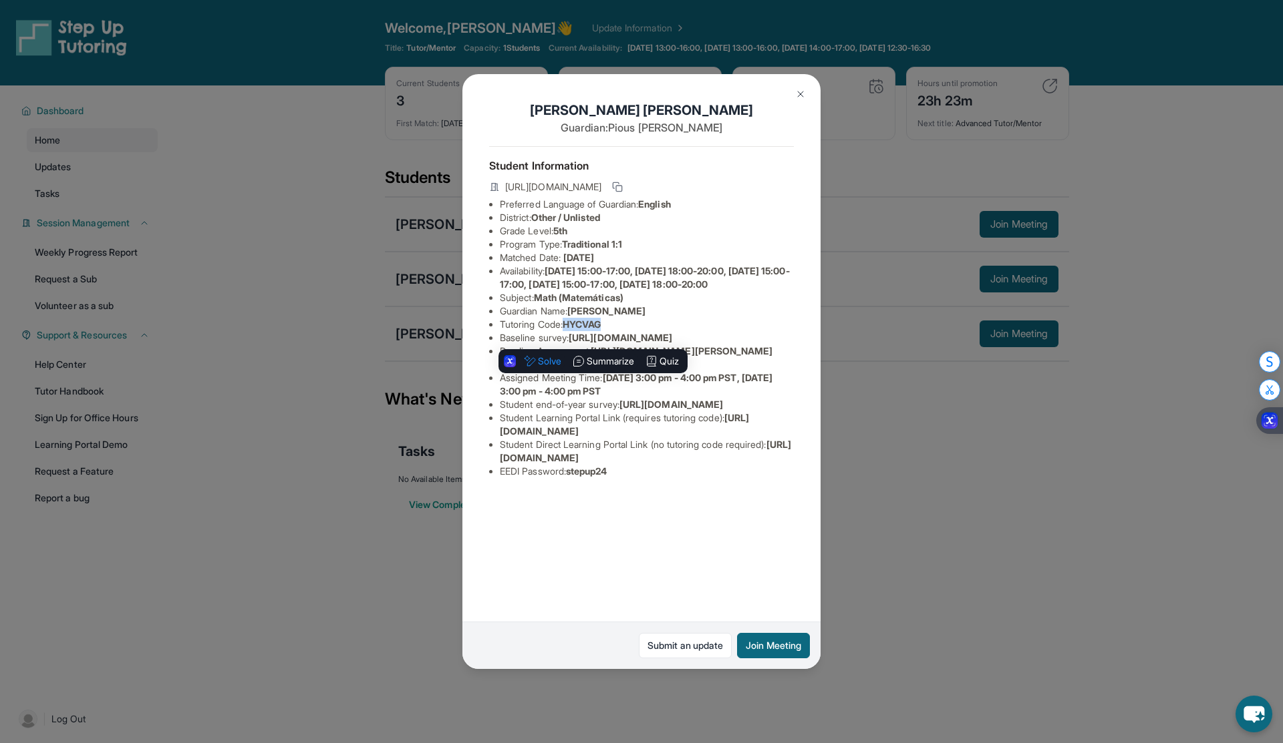
copy span "HYCVAG"
click at [804, 96] on img at bounding box center [800, 94] width 11 height 11
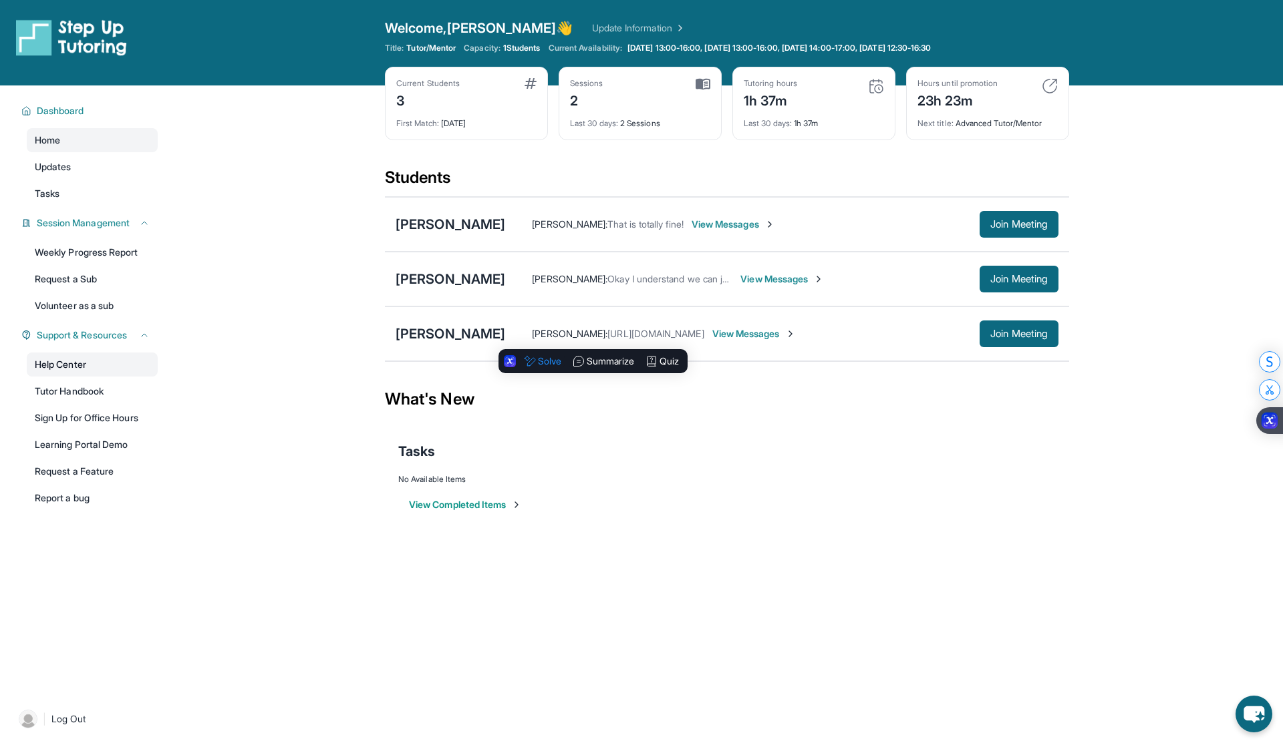
click at [83, 367] on link "Help Center" at bounding box center [92, 365] width 131 height 24
click at [453, 333] on div "[PERSON_NAME]" at bounding box center [450, 334] width 110 height 19
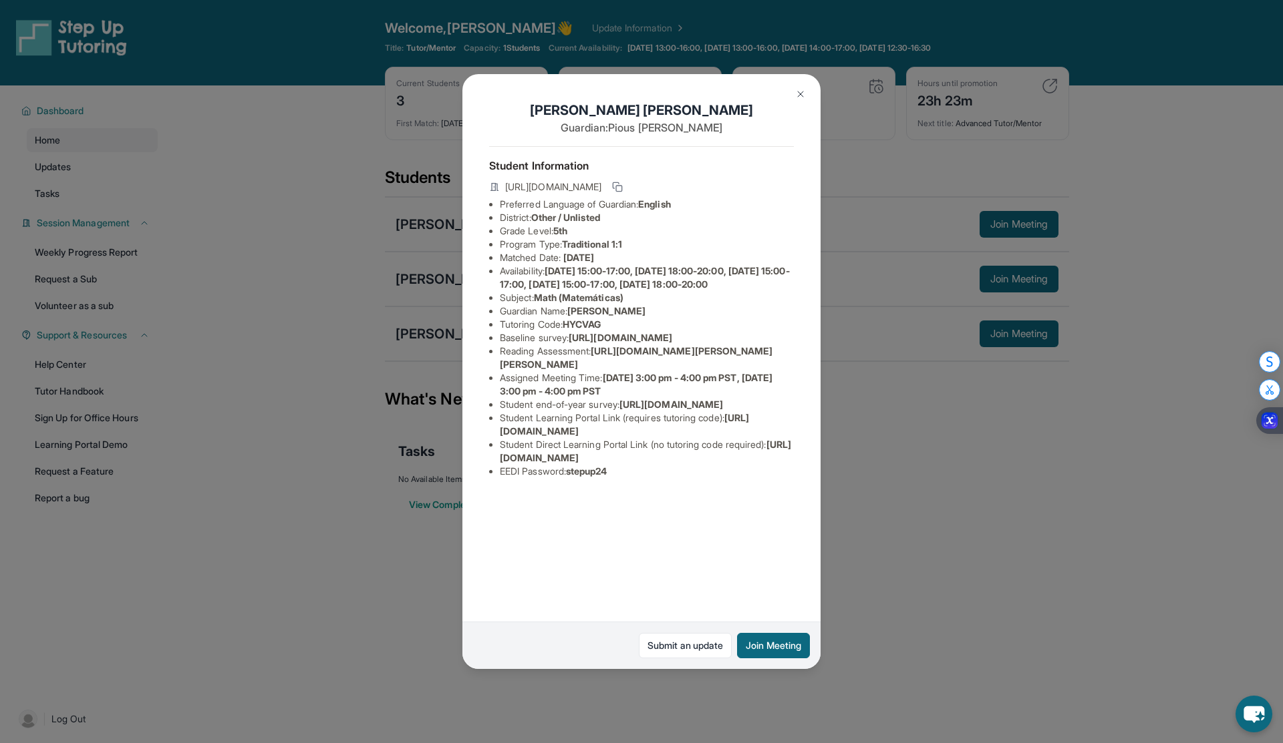
drag, startPoint x: 498, startPoint y: 578, endPoint x: 798, endPoint y: 577, distance: 299.9
click at [798, 577] on div "Nora Joseph Guardian: Pious Joseph Student Information https://student-portal.s…" at bounding box center [641, 371] width 358 height 594
copy span "https://student-portal.stepuptutoring.org/student/HYCVAG"
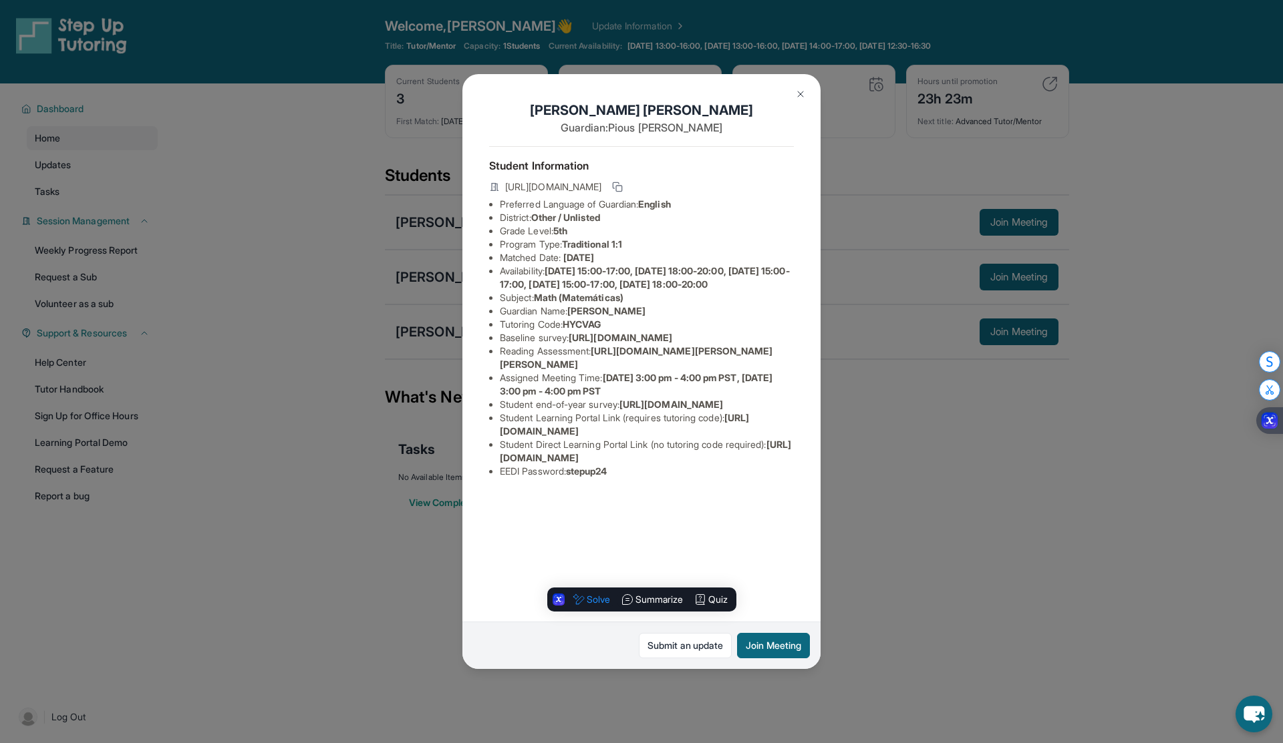
click at [790, 103] on button at bounding box center [800, 94] width 27 height 27
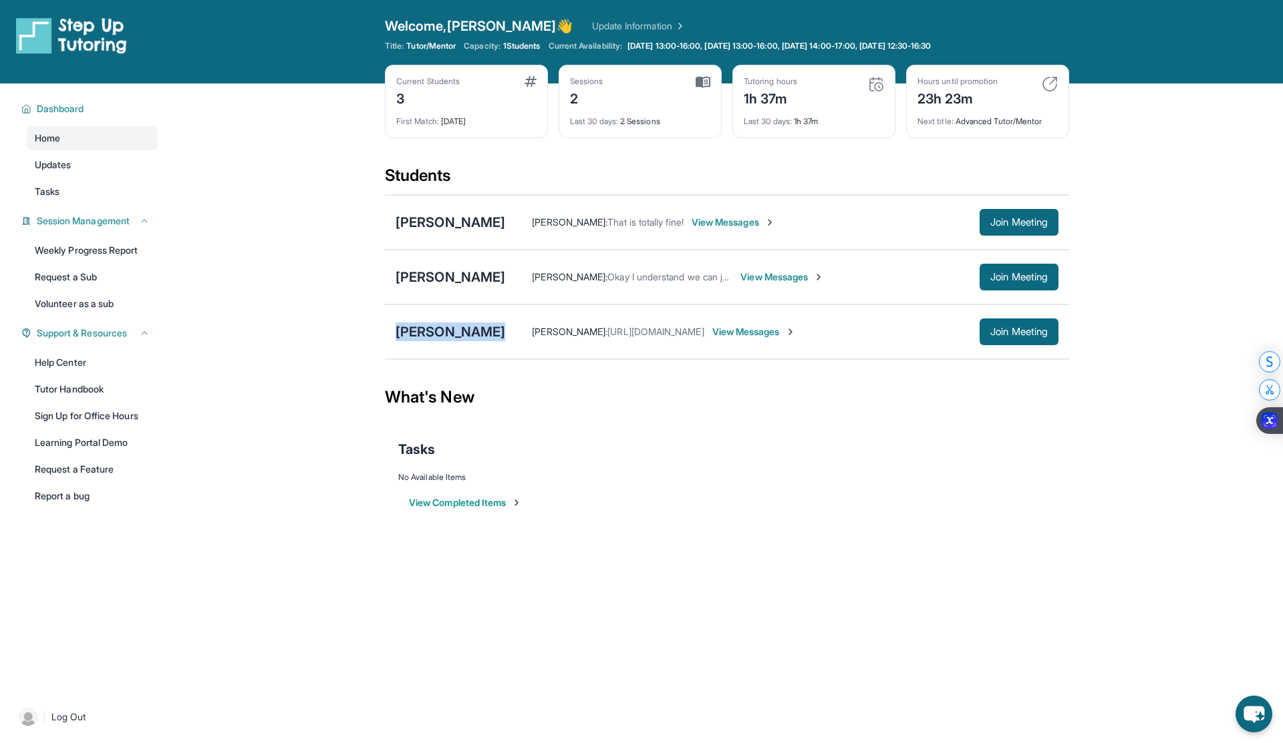
drag, startPoint x: 397, startPoint y: 328, endPoint x: 502, endPoint y: 327, distance: 105.5
click at [502, 327] on div "Nora Joseph Taniya Young : https://calendar.google.com/calendar/u/3?cid=Y18xMDZ…" at bounding box center [727, 332] width 684 height 55
copy div "[PERSON_NAME]"
click at [985, 235] on button "Join Meeting" at bounding box center [1018, 222] width 79 height 27
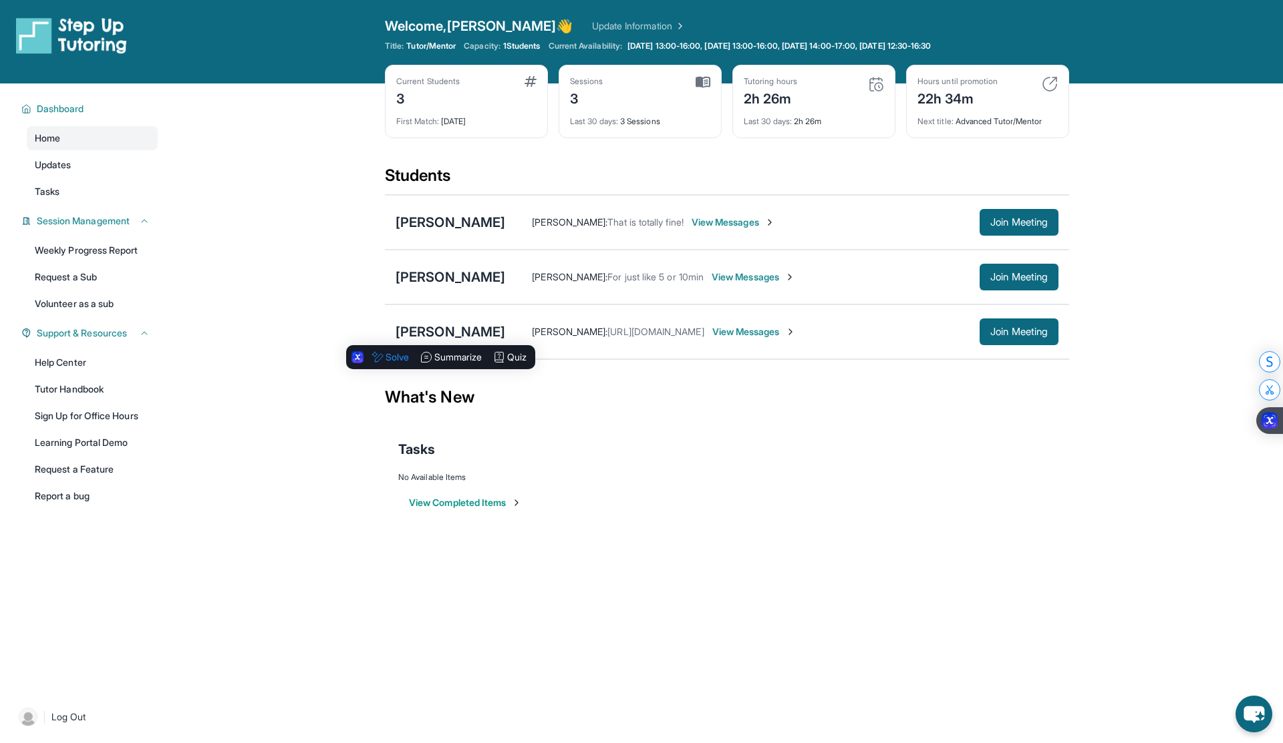
click at [445, 232] on div "Violette Marquez Taniya Young : That is totally fine! View Messages Join Meeting" at bounding box center [727, 222] width 684 height 55
click at [457, 223] on div "[PERSON_NAME]" at bounding box center [450, 222] width 110 height 19
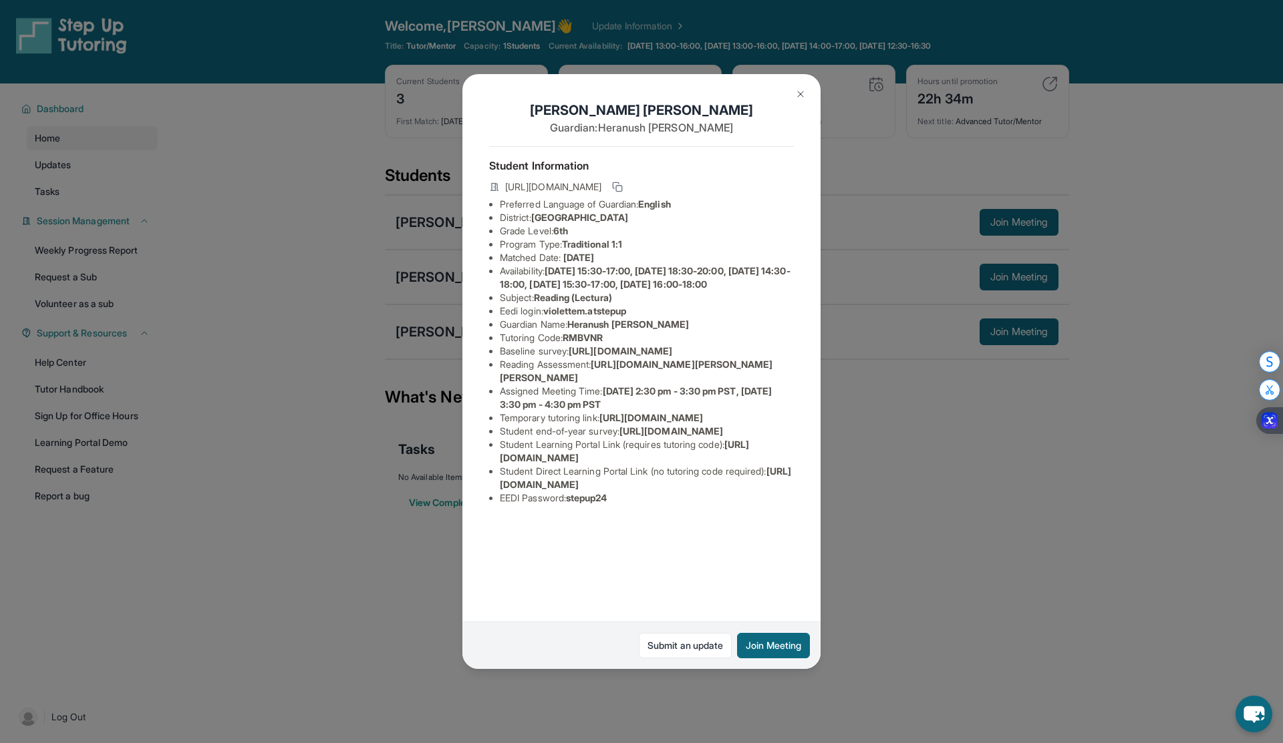
click at [787, 99] on div "Violette Marquez Guardian: Heranush Bagdasaryan Student Information https://stu…" at bounding box center [641, 371] width 358 height 594
click at [793, 97] on button at bounding box center [800, 94] width 27 height 27
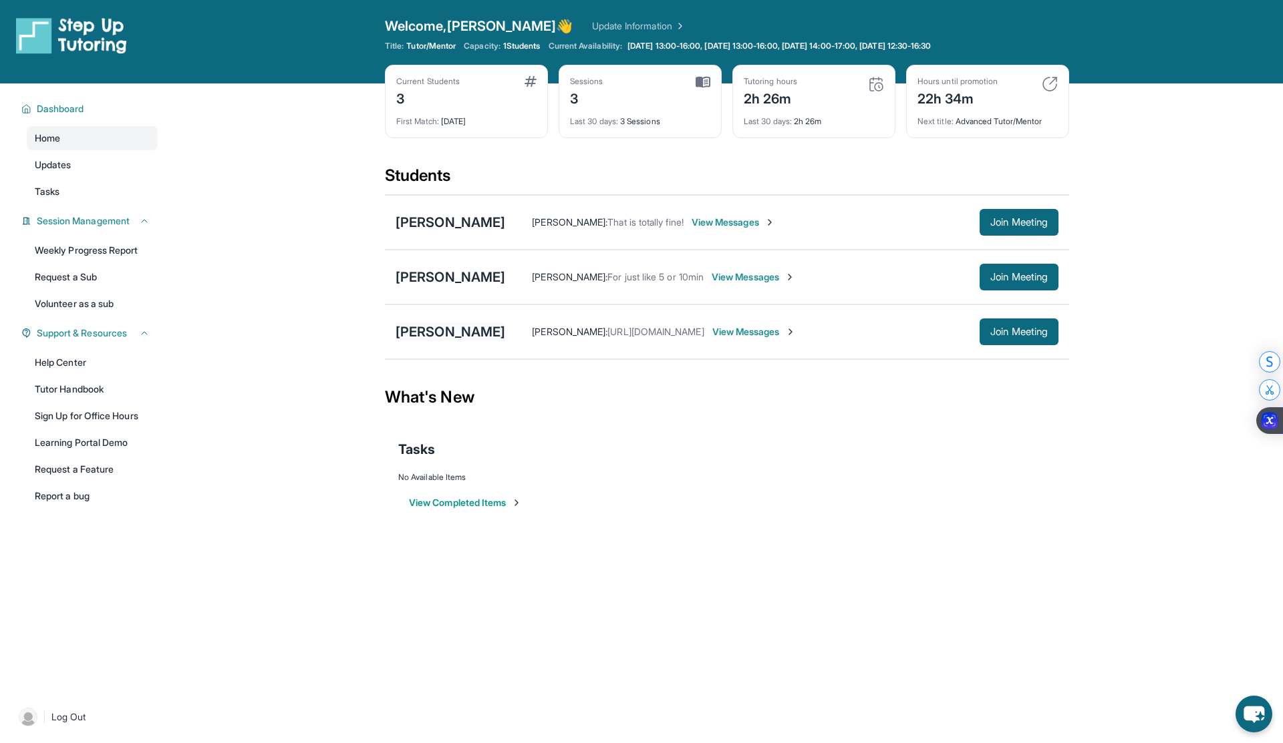
click at [464, 335] on div "[PERSON_NAME]" at bounding box center [450, 332] width 110 height 19
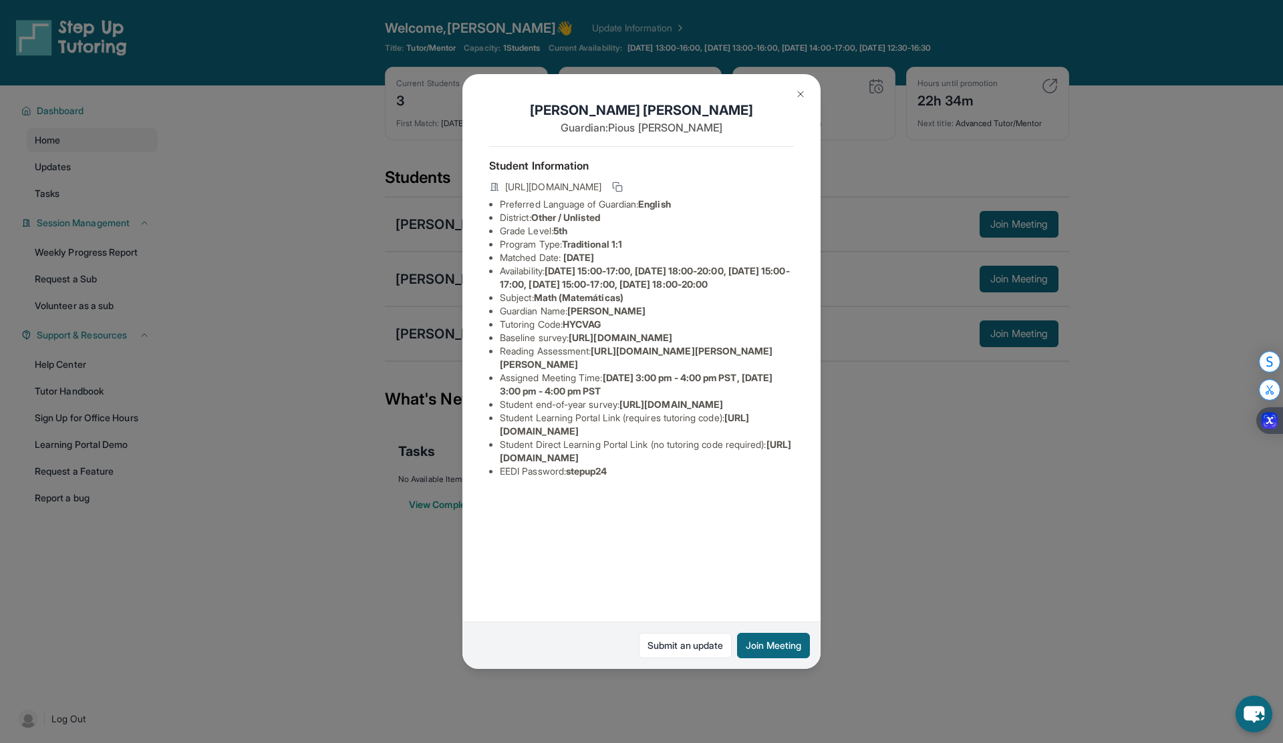
click at [786, 104] on h1 "Nora Joseph" at bounding box center [641, 110] width 305 height 19
click at [795, 96] on img at bounding box center [800, 94] width 11 height 11
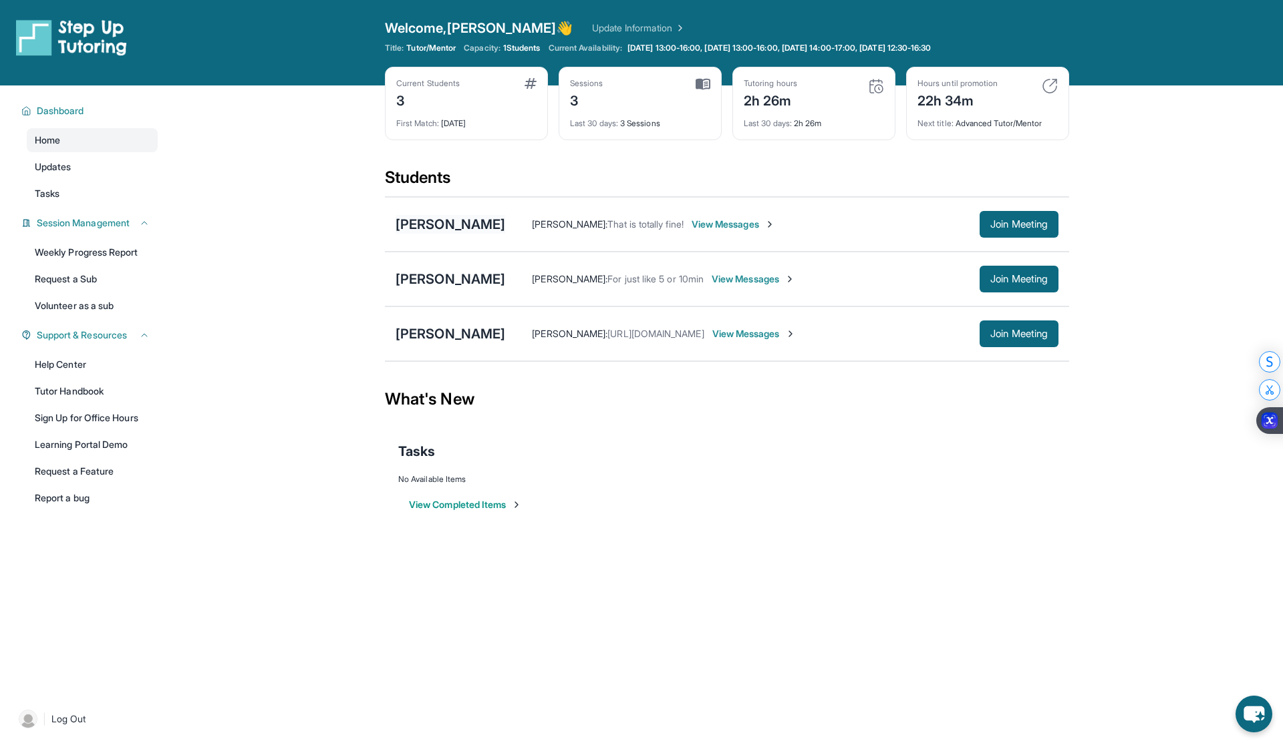
click at [459, 218] on div "[PERSON_NAME]" at bounding box center [450, 224] width 110 height 19
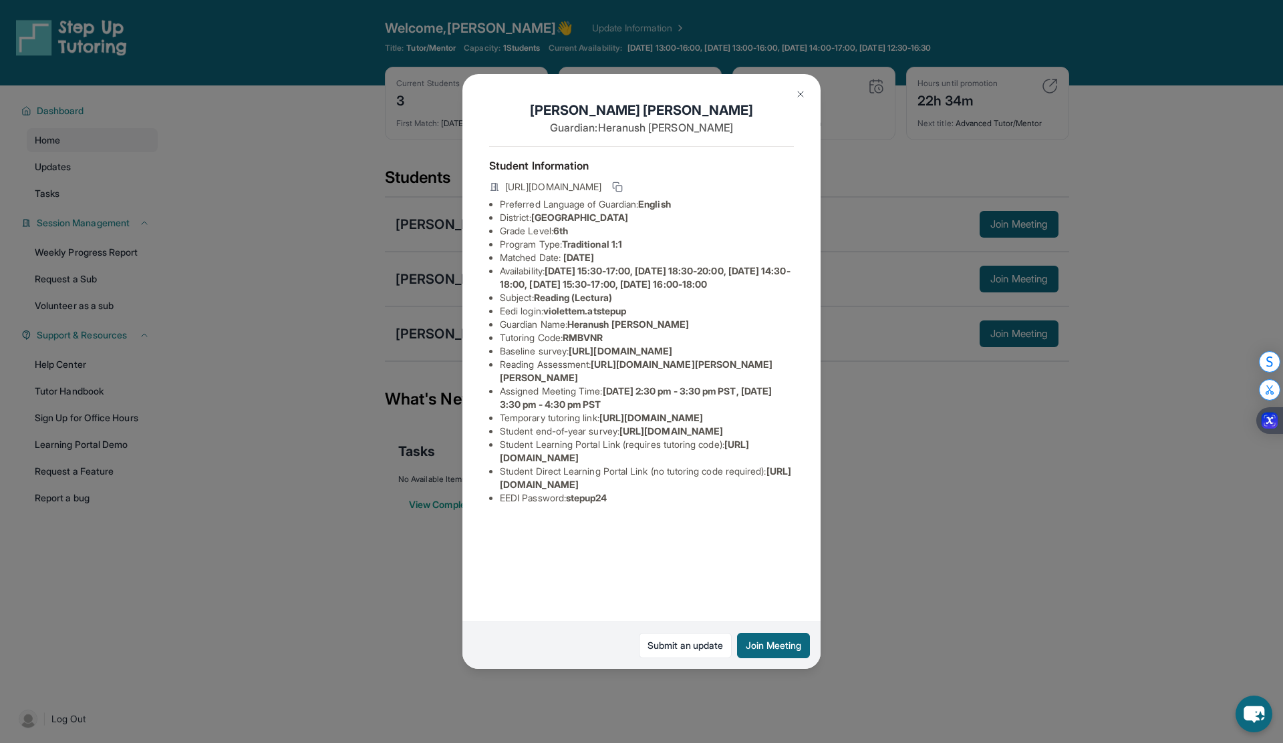
click at [441, 275] on div "Violette Marquez Guardian: Heranush Bagdasaryan Student Information https://stu…" at bounding box center [641, 371] width 1283 height 743
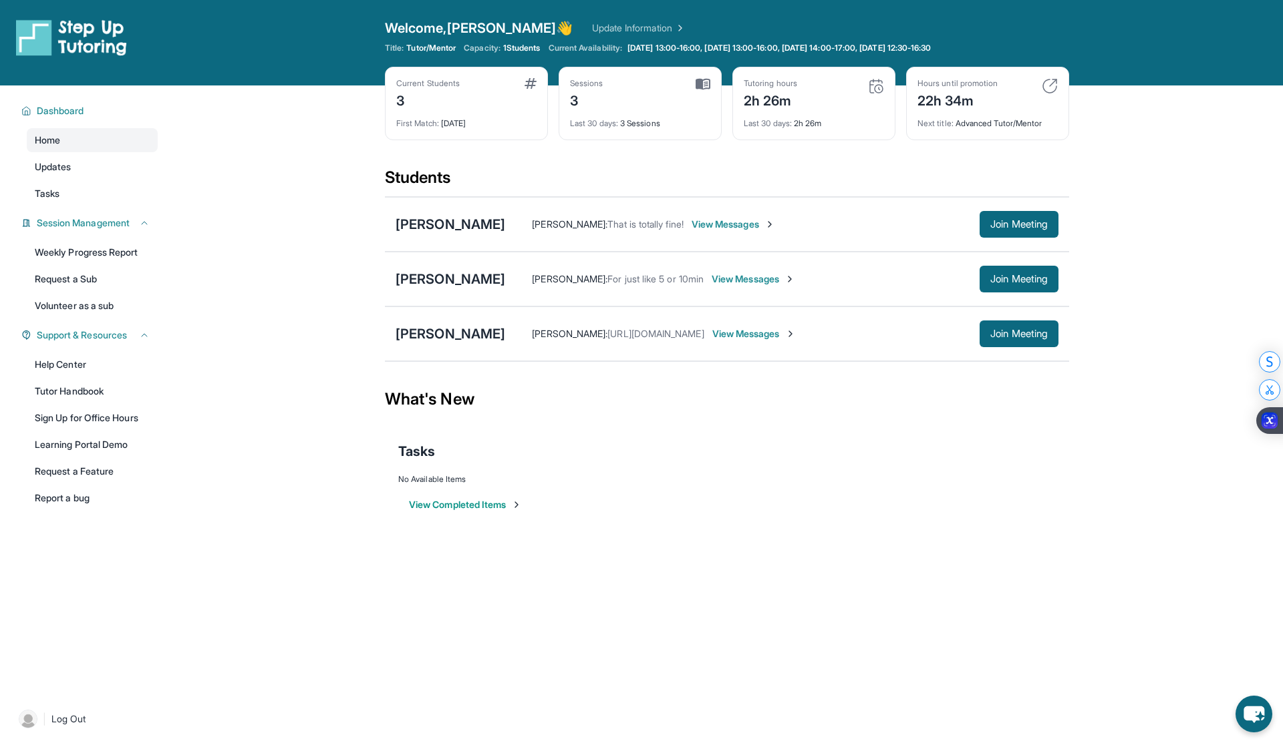
click at [442, 266] on div "Harper Langenberg Robin Norman : For just like 5 or 10min View Messages Join Me…" at bounding box center [727, 279] width 684 height 55
click at [442, 284] on div "[PERSON_NAME]" at bounding box center [450, 279] width 110 height 19
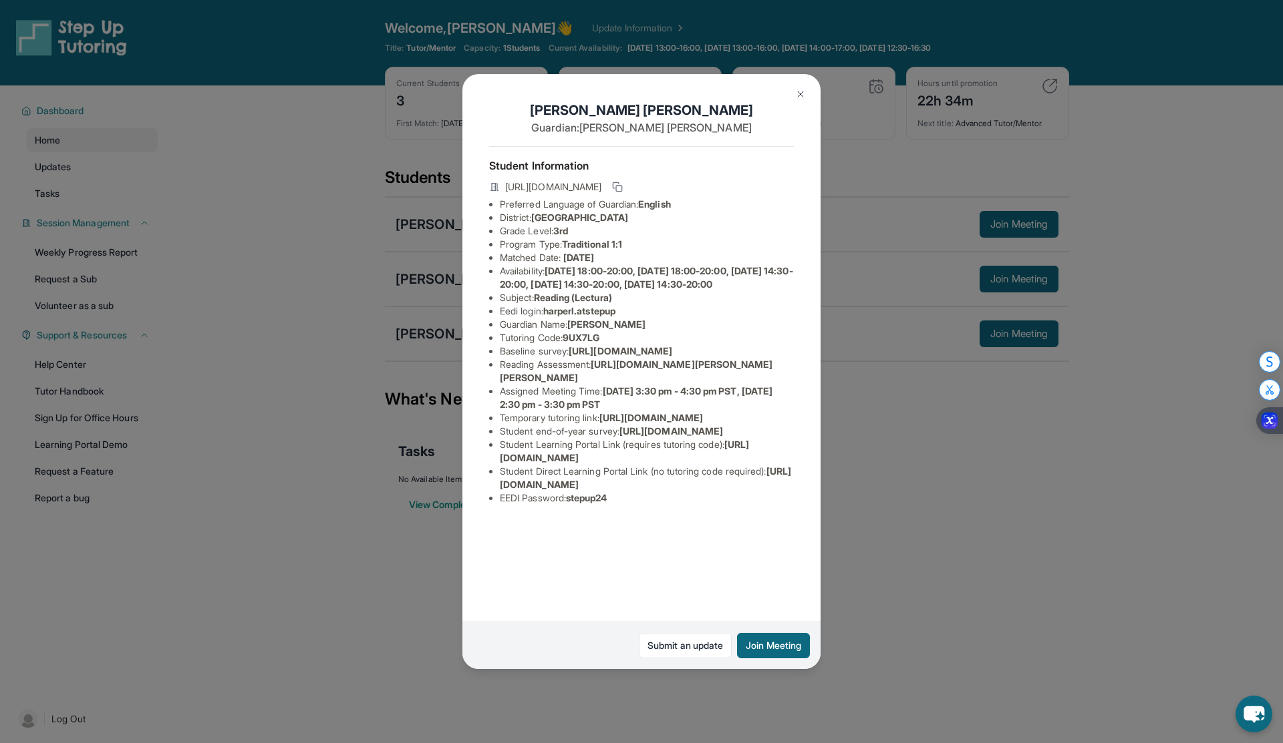
click at [426, 290] on div "[PERSON_NAME] Guardian: [PERSON_NAME] Student Information [URL][DOMAIN_NAME] Pr…" at bounding box center [641, 371] width 1283 height 743
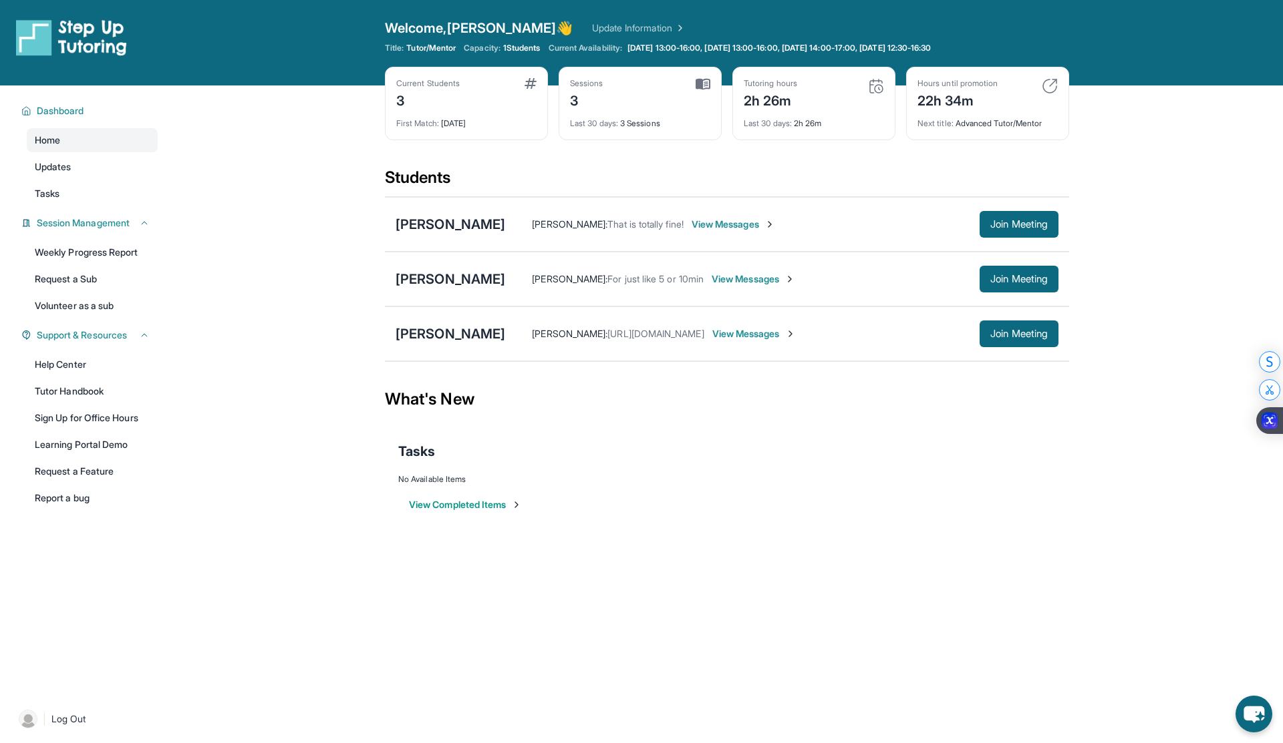
click at [428, 316] on div "Nora Joseph Taniya Young : https://calendar.google.com/calendar/u/3?cid=Y18xMDZ…" at bounding box center [727, 334] width 684 height 55
click at [430, 335] on div "[PERSON_NAME]" at bounding box center [450, 334] width 110 height 19
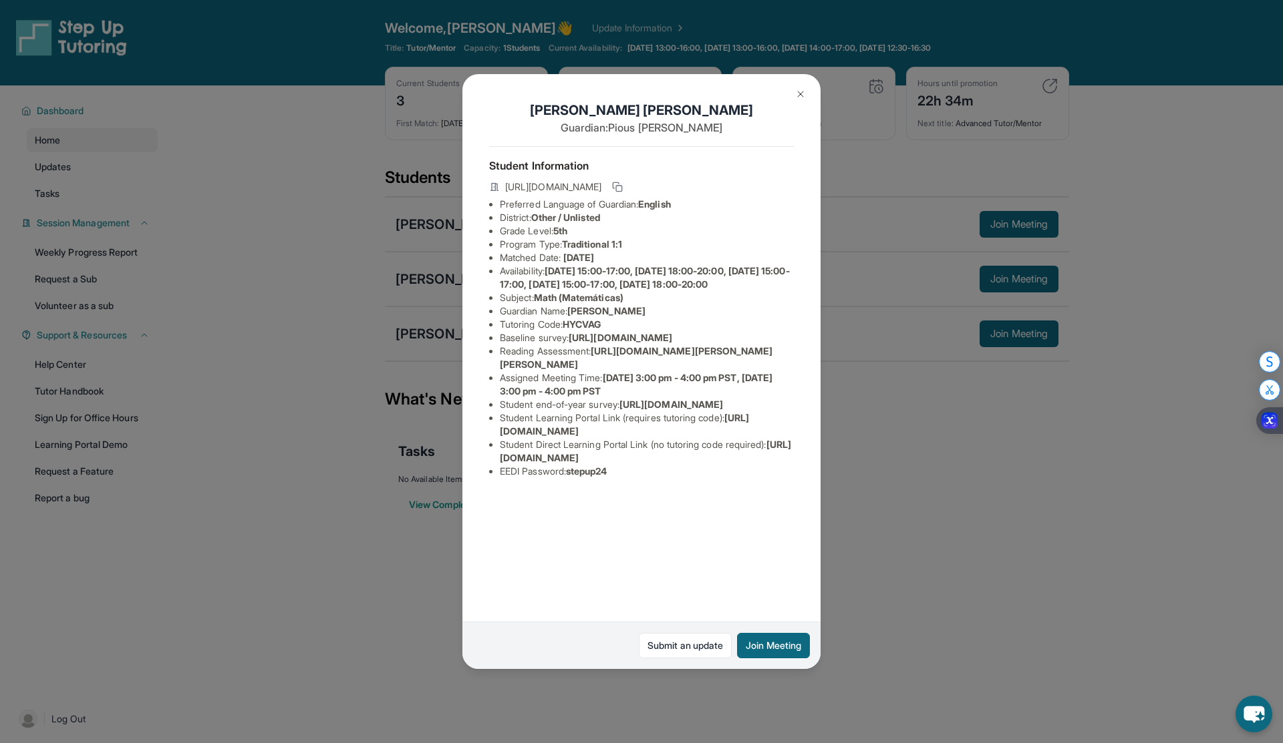
click at [431, 297] on div "Nora Joseph Guardian: Pious Joseph Student Information https://student-portal.s…" at bounding box center [641, 371] width 1283 height 743
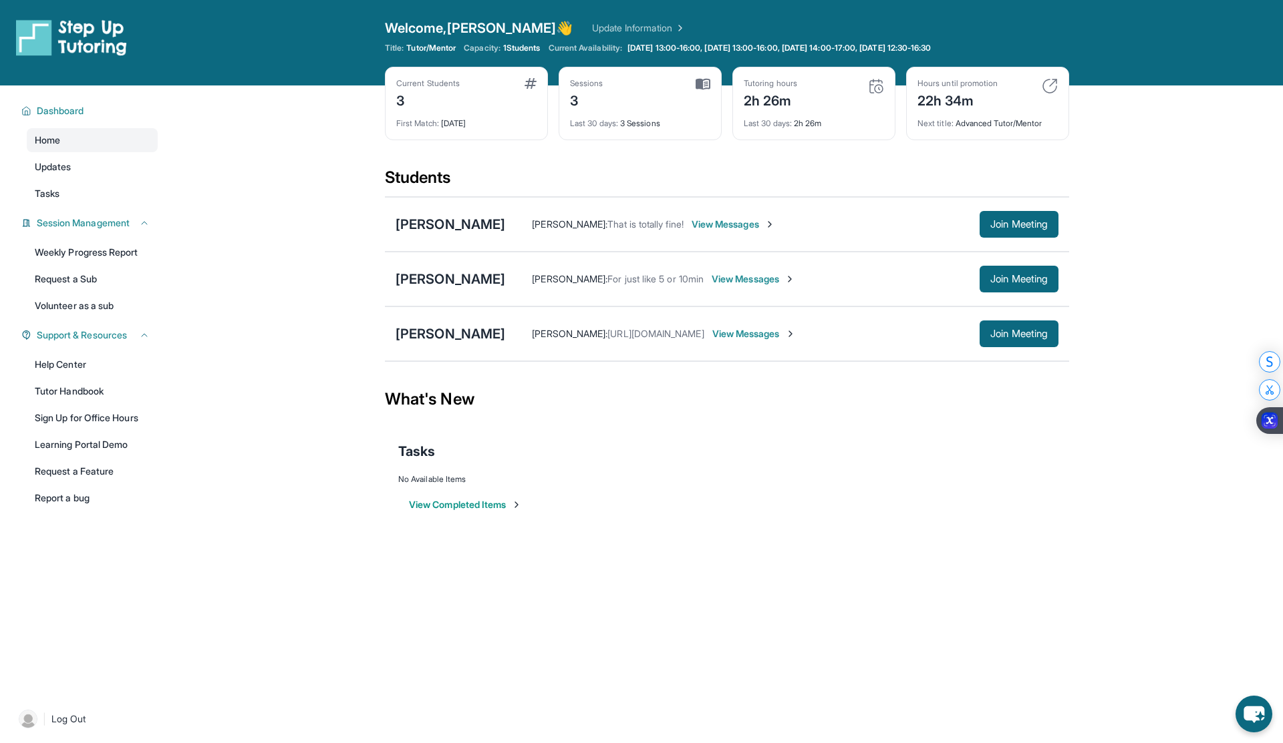
click at [436, 211] on div "Violette Marquez Taniya Young : That is totally fine! View Messages Join Meeting" at bounding box center [727, 224] width 684 height 55
click at [432, 243] on div "Violette Marquez Taniya Young : That is totally fine! View Messages Join Meeting" at bounding box center [727, 224] width 684 height 55
click at [432, 235] on div "Violette Marquez Taniya Young : That is totally fine! View Messages Join Meeting" at bounding box center [727, 224] width 684 height 55
click at [423, 232] on div "[PERSON_NAME]" at bounding box center [450, 224] width 110 height 19
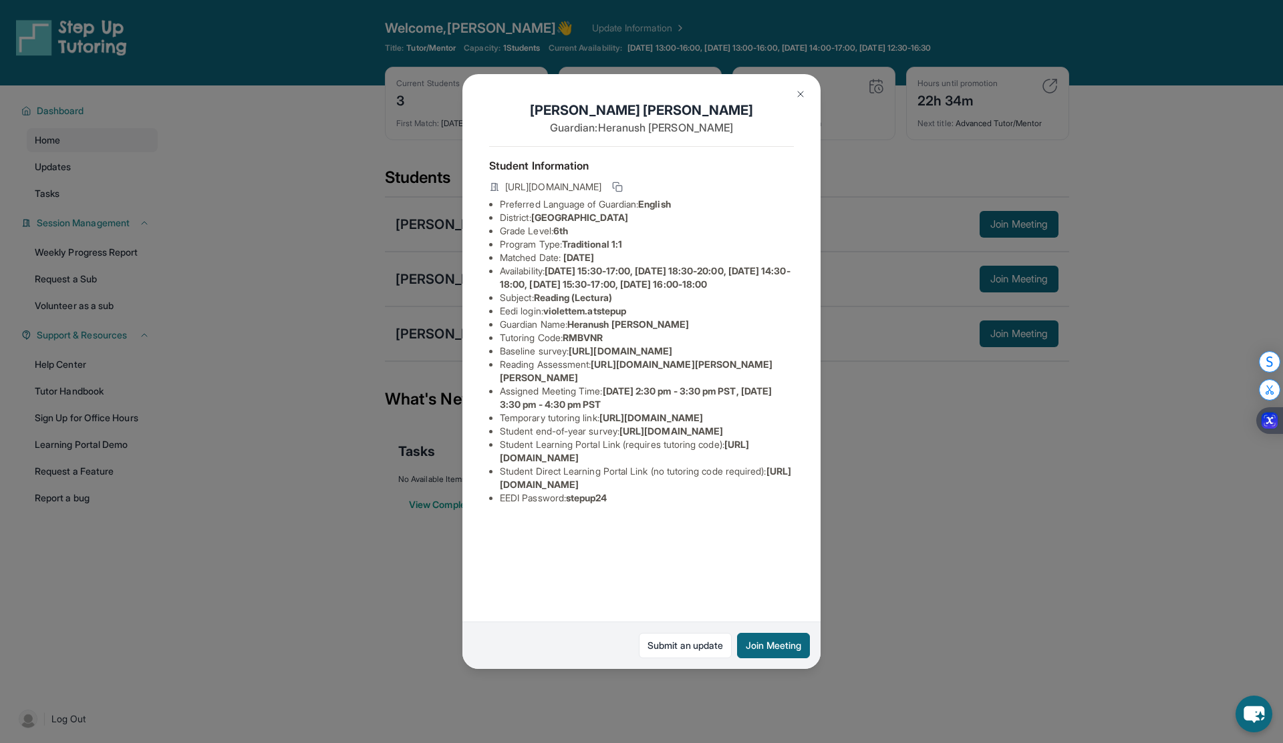
click at [423, 220] on div "Violette Marquez Guardian: Heranush Bagdasaryan Student Information https://stu…" at bounding box center [641, 371] width 1283 height 743
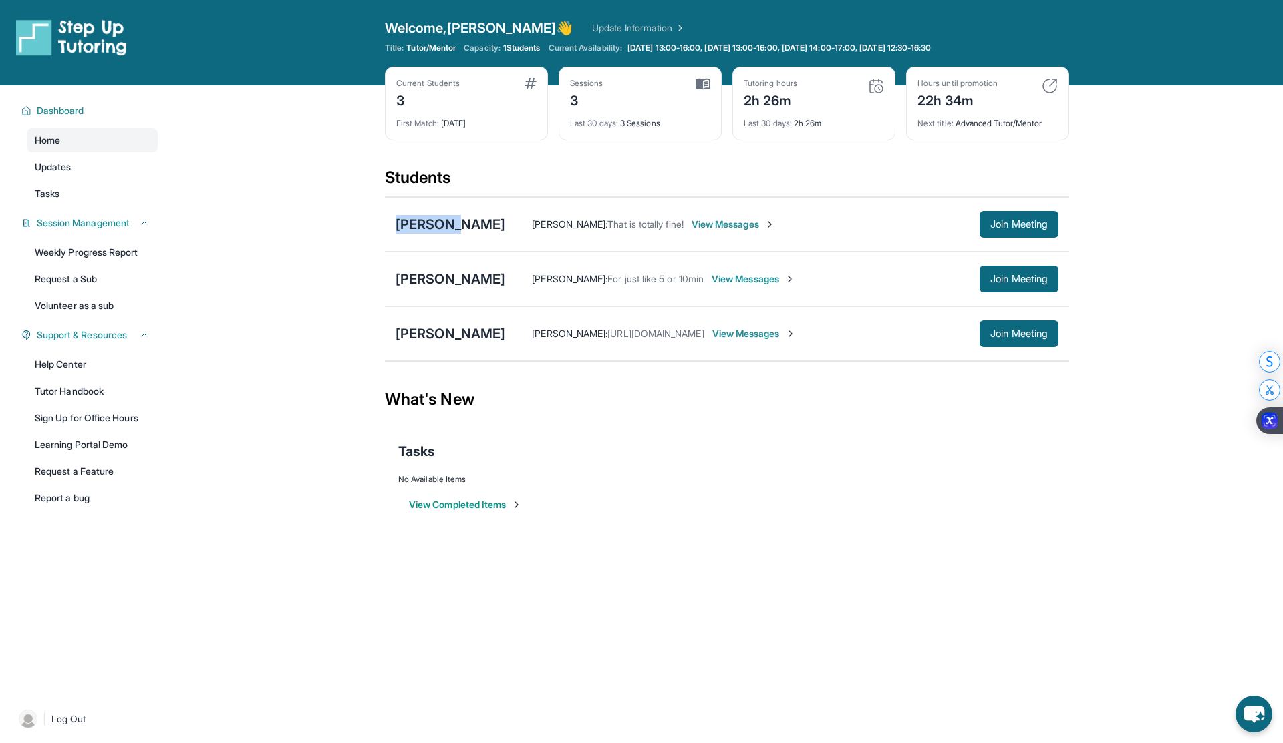
click at [423, 220] on div "[PERSON_NAME]" at bounding box center [450, 224] width 110 height 19
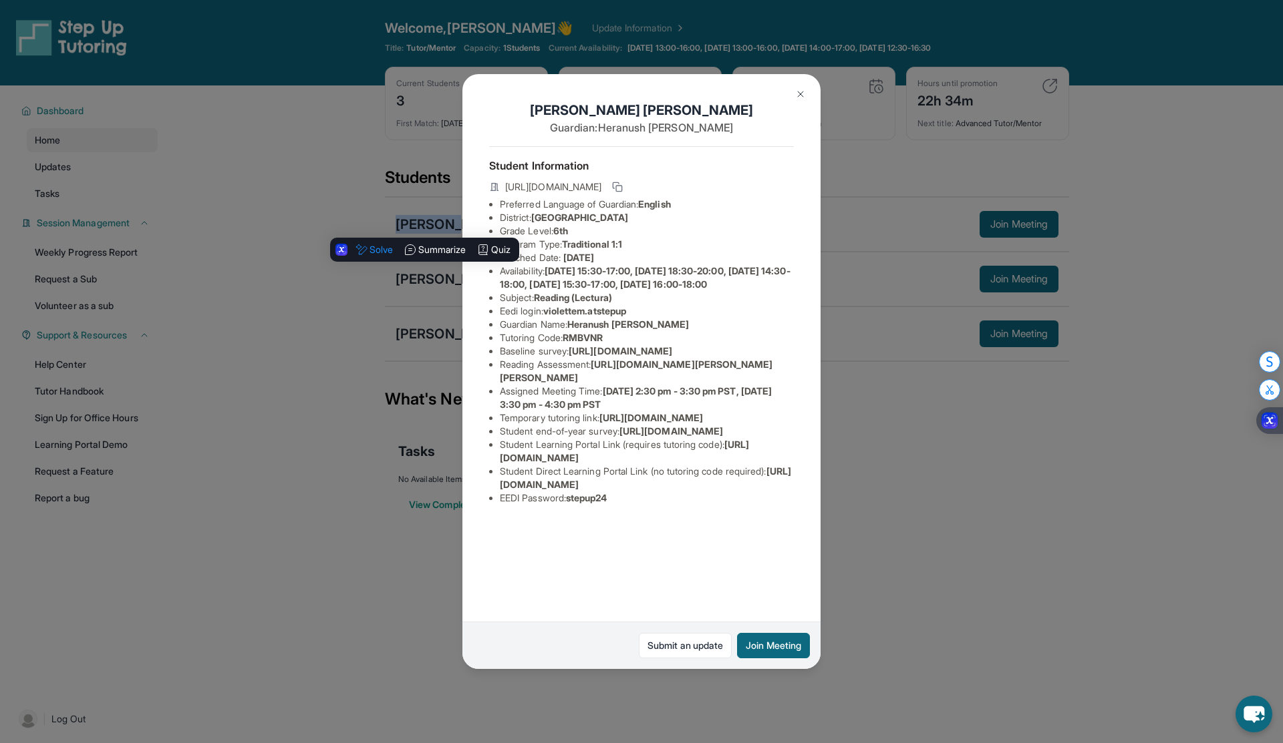
scroll to position [0, 18]
